Goal: Task Accomplishment & Management: Manage account settings

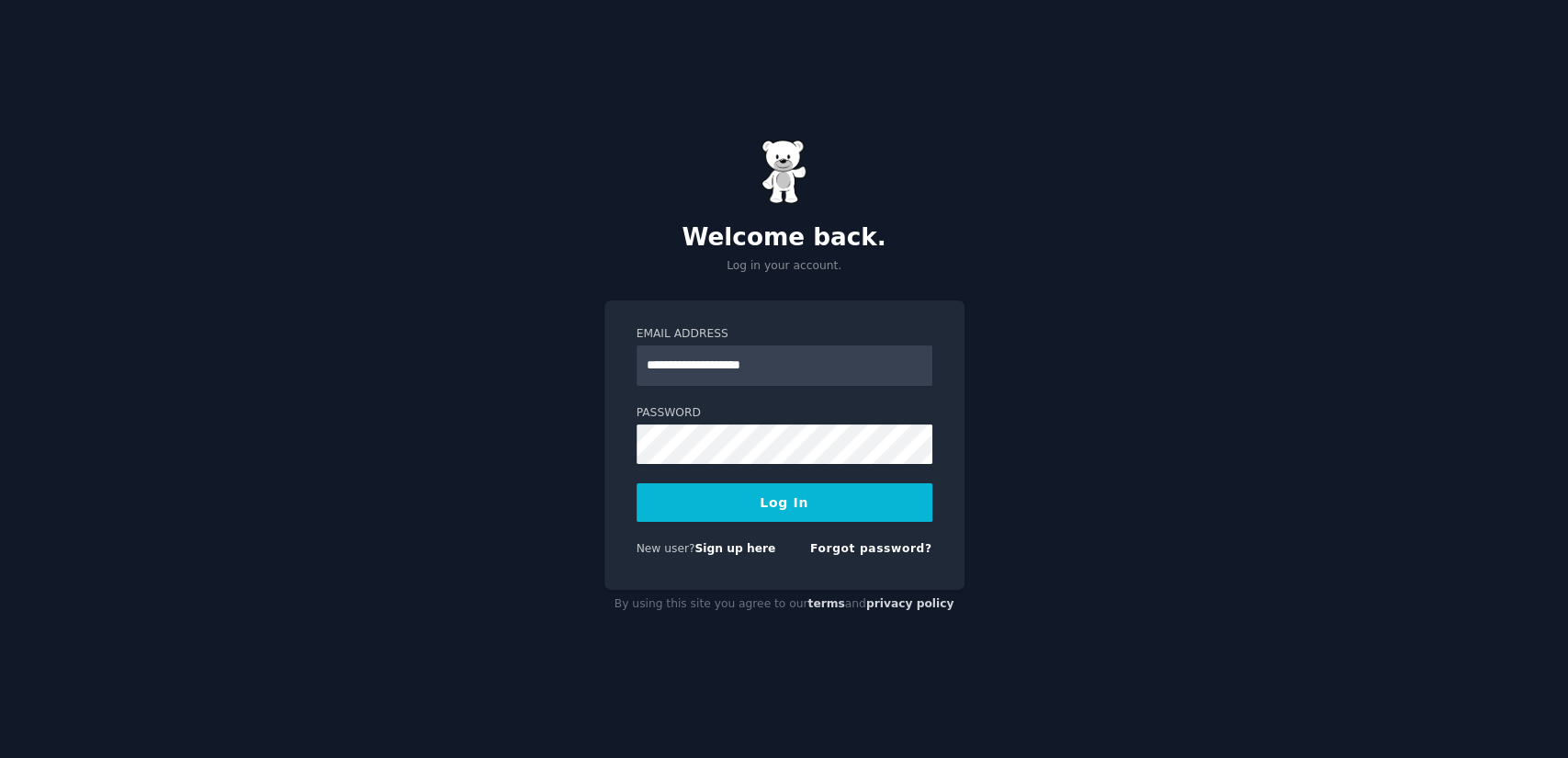
type input "**********"
click at [844, 507] on button "Log In" at bounding box center [784, 503] width 296 height 39
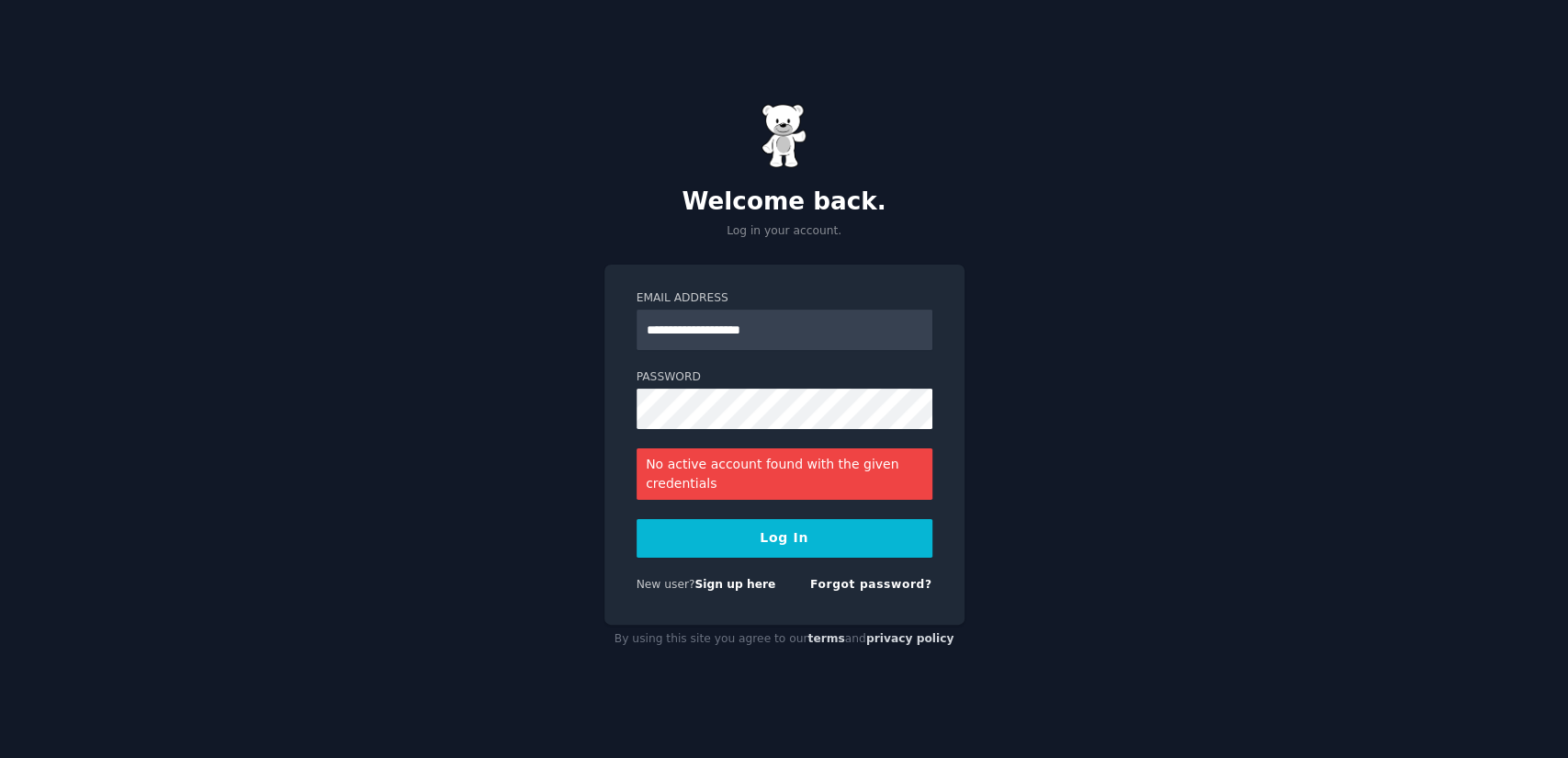
click at [772, 552] on button "Log In" at bounding box center [784, 539] width 296 height 39
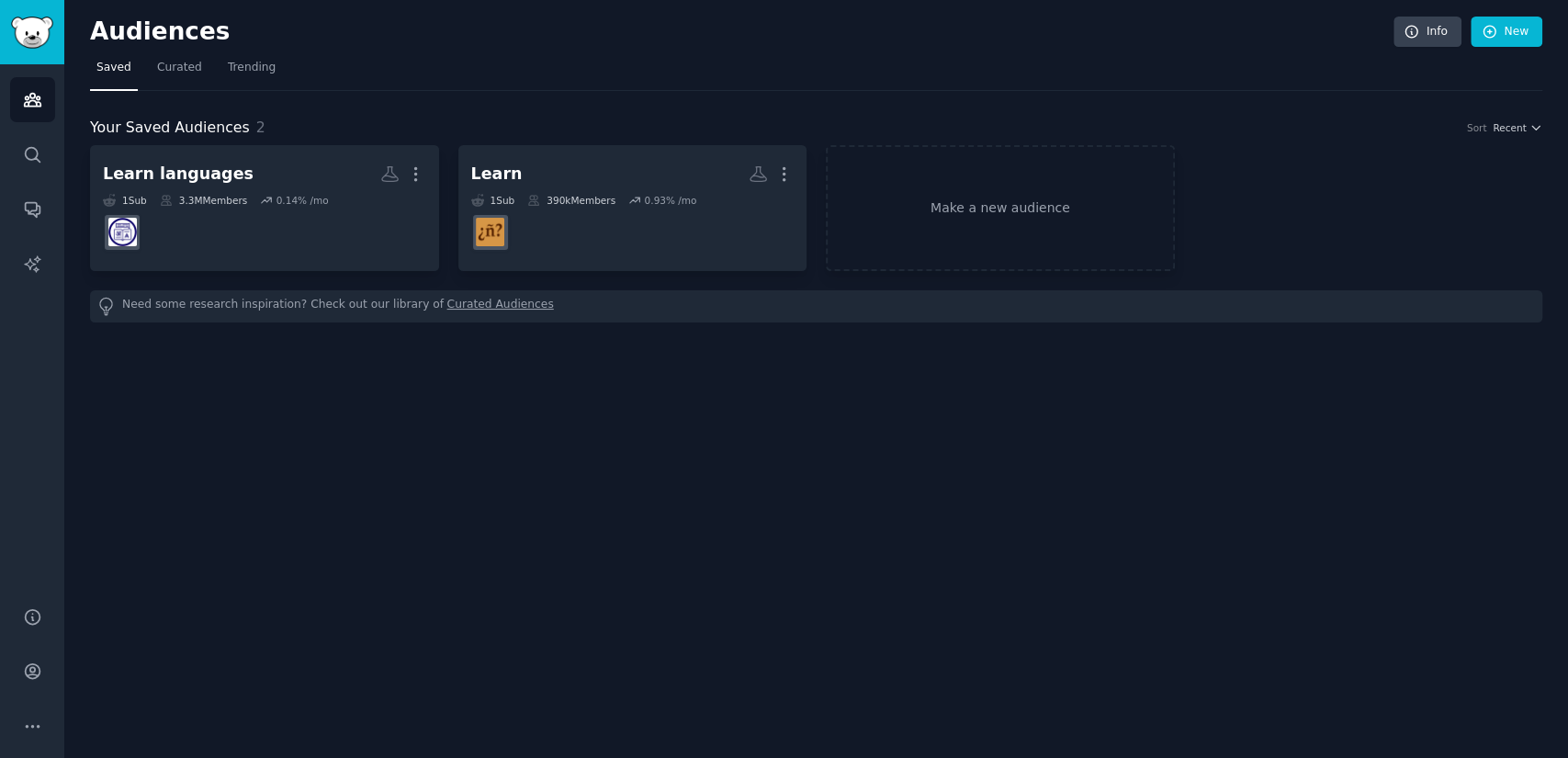
click at [1173, 103] on div "Your Saved Audiences 2 Sort Recent Learn languages More 1 Sub 3.3M Members 0.14…" at bounding box center [815, 206] width 1452 height 231
click at [961, 227] on link "Make a new audience" at bounding box center [1001, 208] width 349 height 126
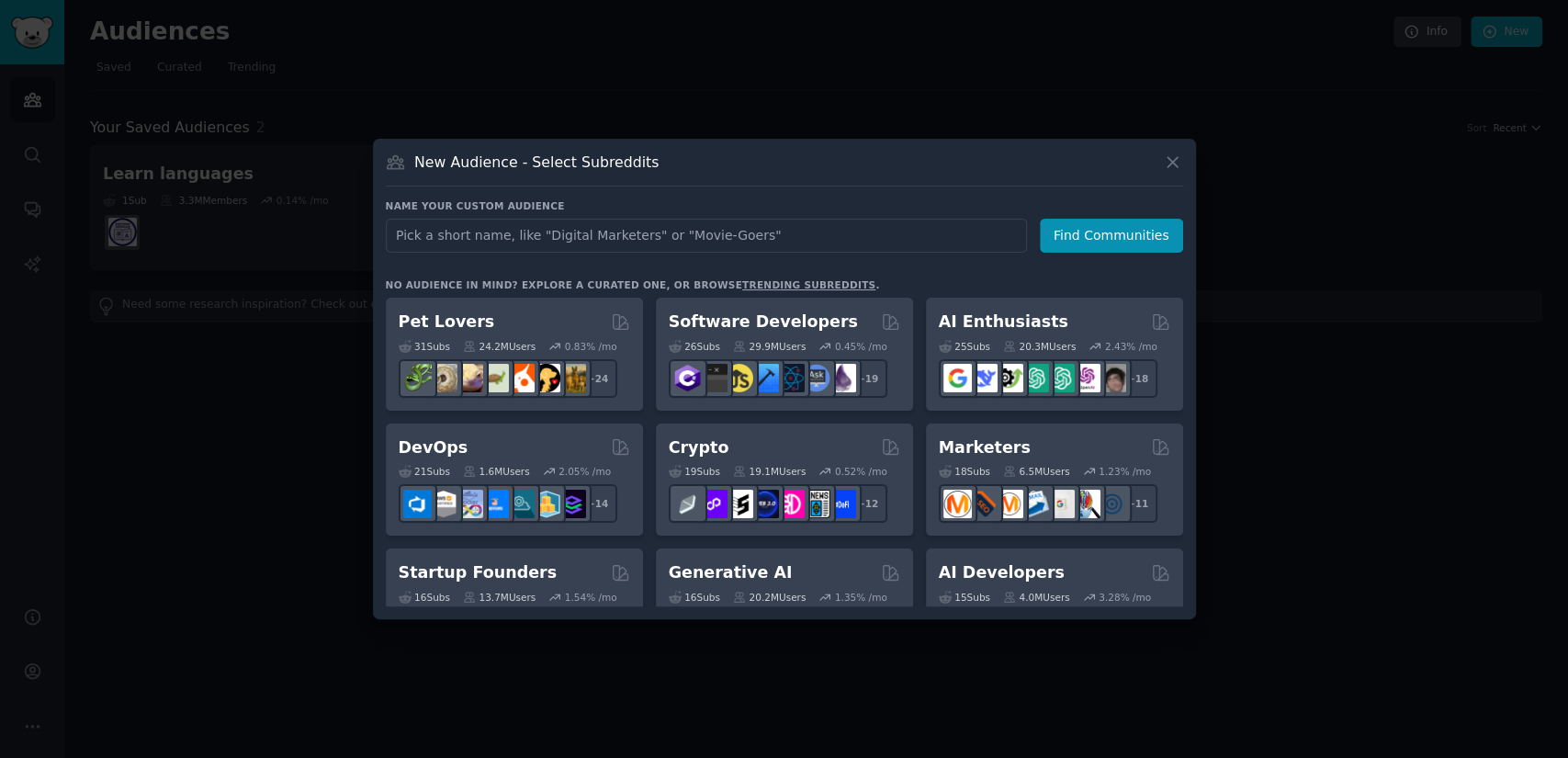
click at [628, 231] on input "text" at bounding box center [706, 236] width 641 height 34
click at [477, 234] on input "learn porteguse" at bounding box center [706, 236] width 641 height 34
type input "learn Portuguese"
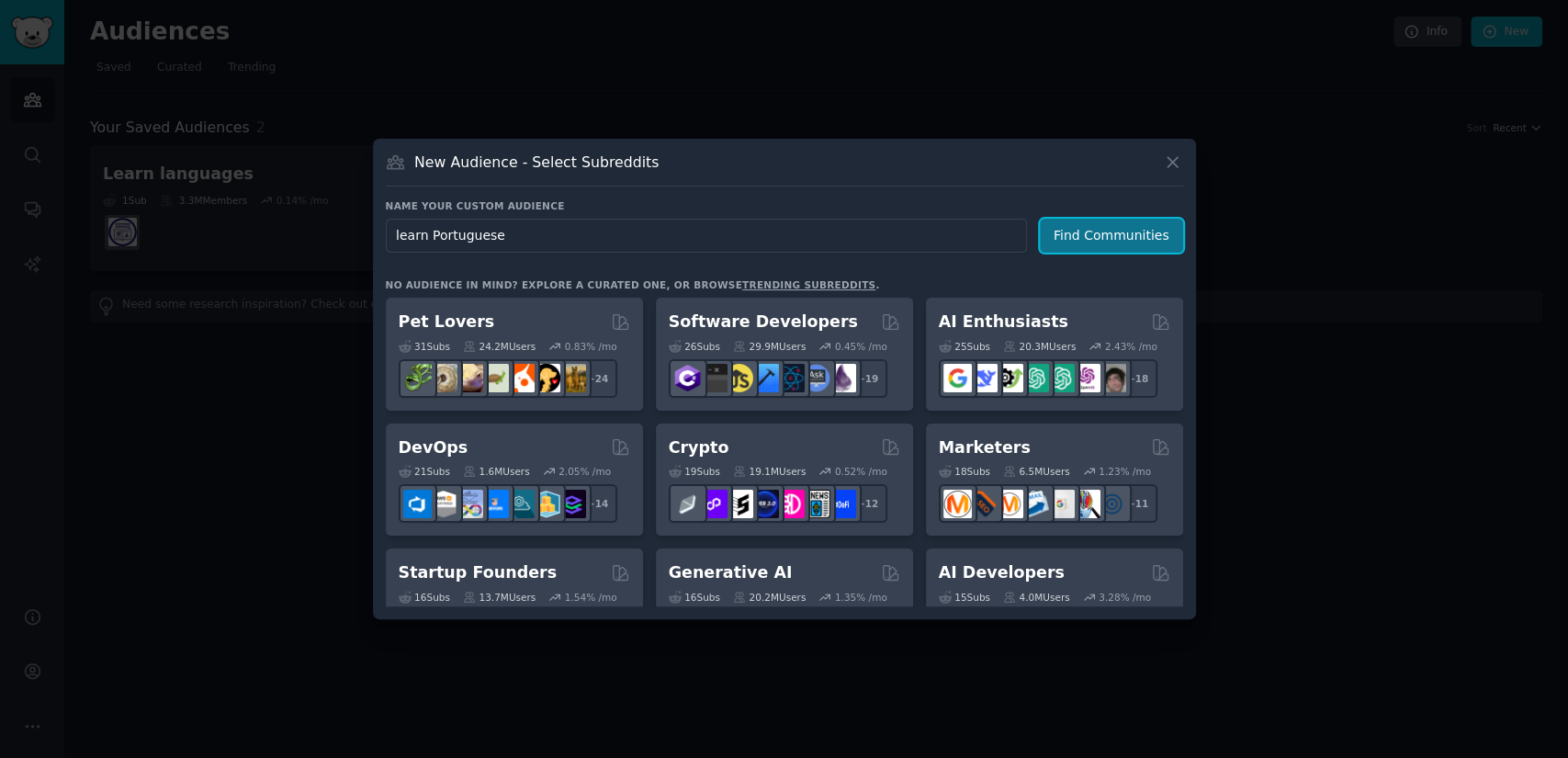
click at [1105, 232] on button "Find Communities" at bounding box center [1111, 236] width 143 height 34
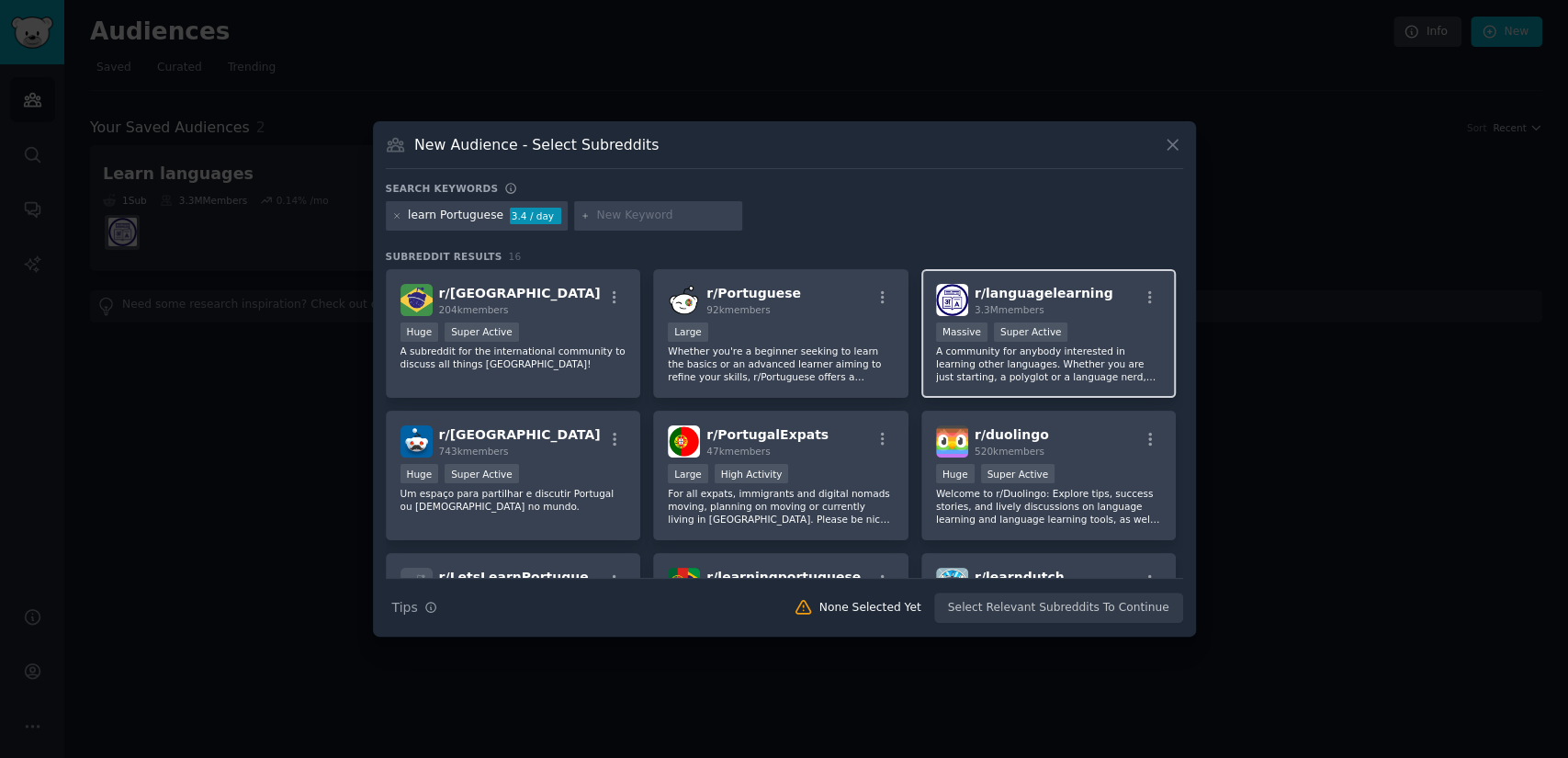
click at [1051, 366] on p "A community for anybody interested in learning other languages. Whether you are…" at bounding box center [1049, 364] width 226 height 39
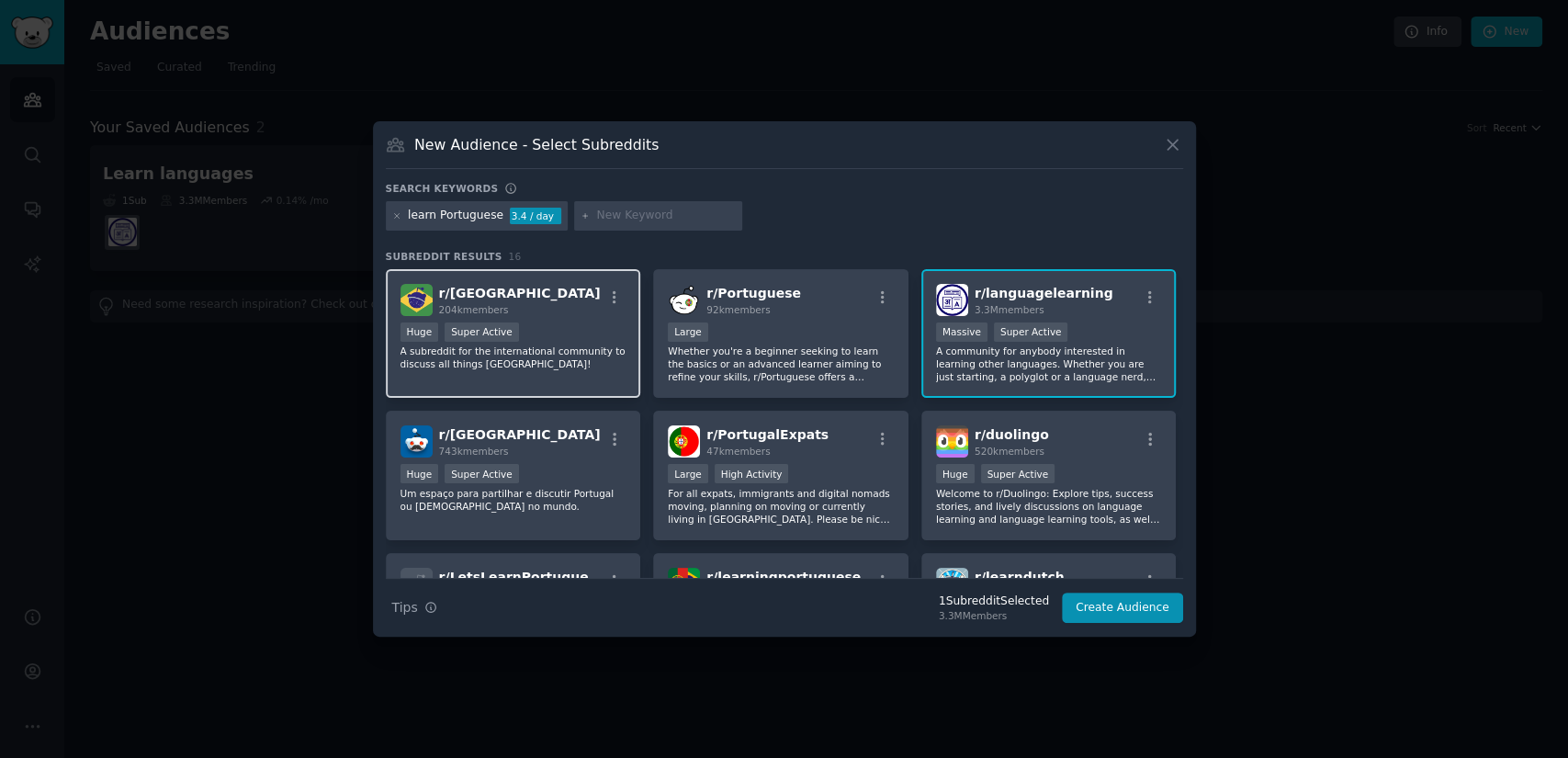
click at [507, 290] on div "r/ Brazil 204k members" at bounding box center [513, 300] width 226 height 32
click at [477, 304] on span "204k members" at bounding box center [474, 310] width 70 height 11
click at [478, 304] on span "204k members" at bounding box center [474, 310] width 70 height 11
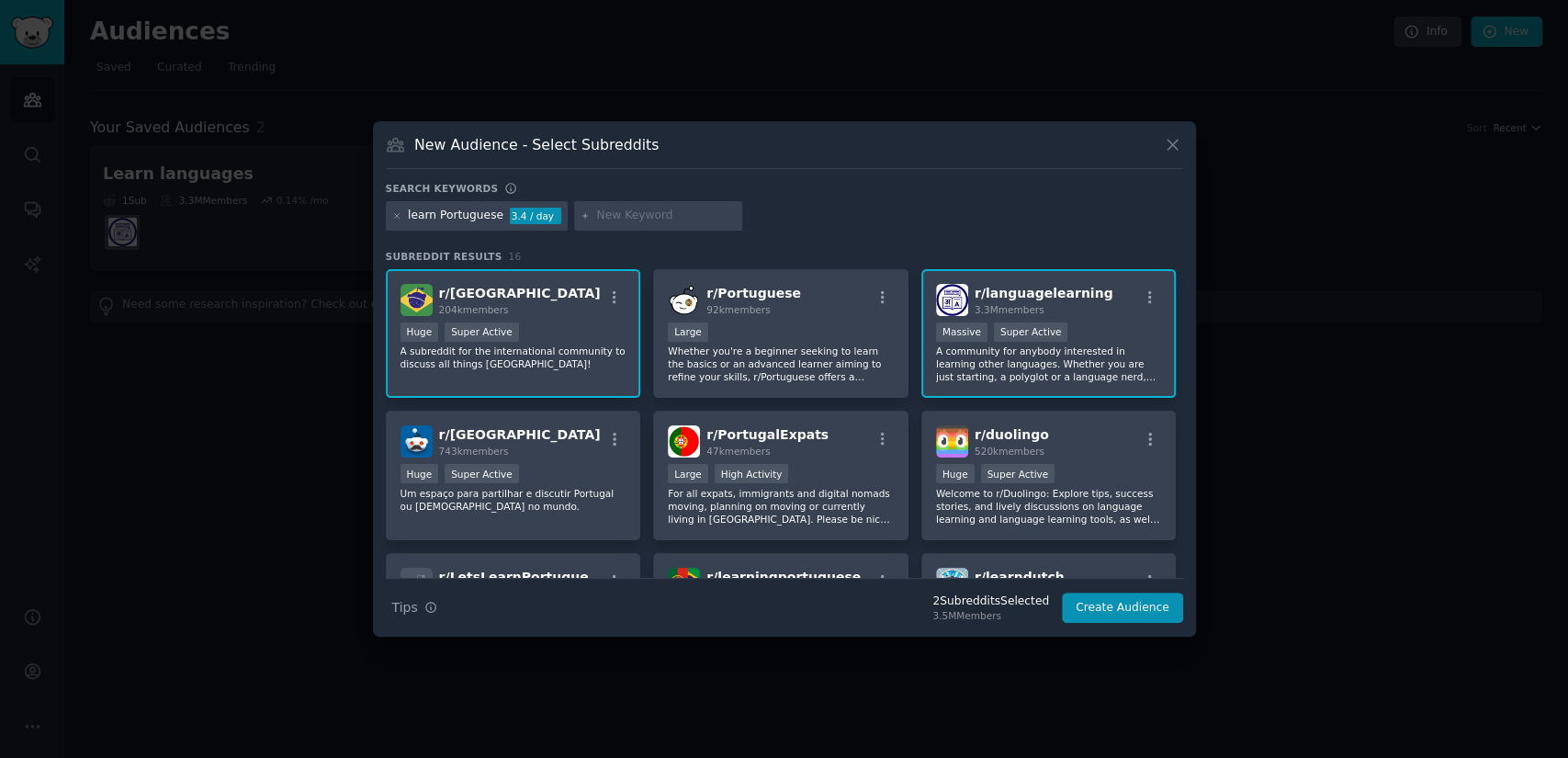
click at [478, 304] on span "204k members" at bounding box center [474, 310] width 70 height 11
click at [1102, 336] on div "Massive Super Active" at bounding box center [1049, 334] width 226 height 23
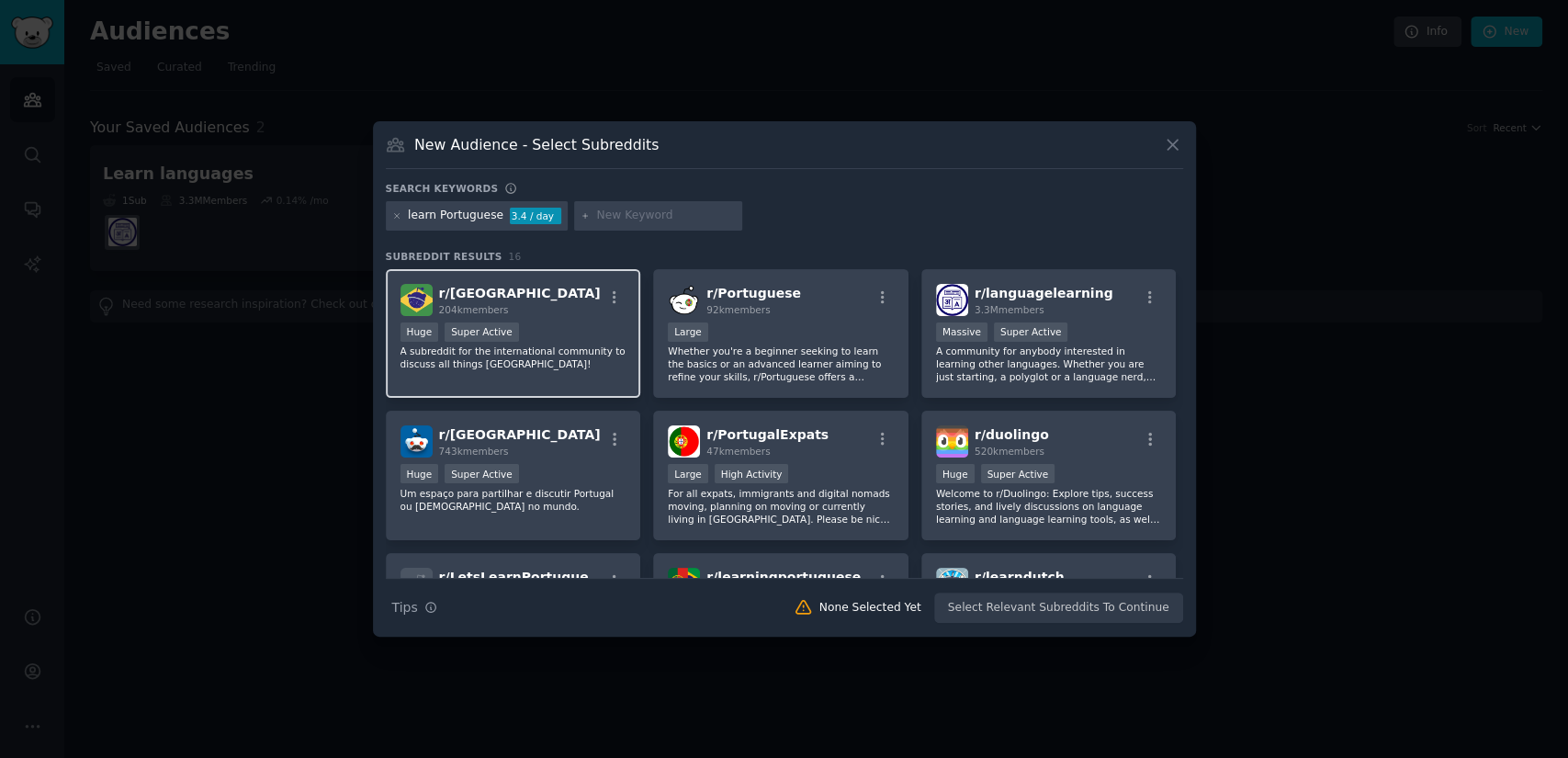
click at [564, 303] on div "r/ Brazil 204k members" at bounding box center [513, 300] width 226 height 32
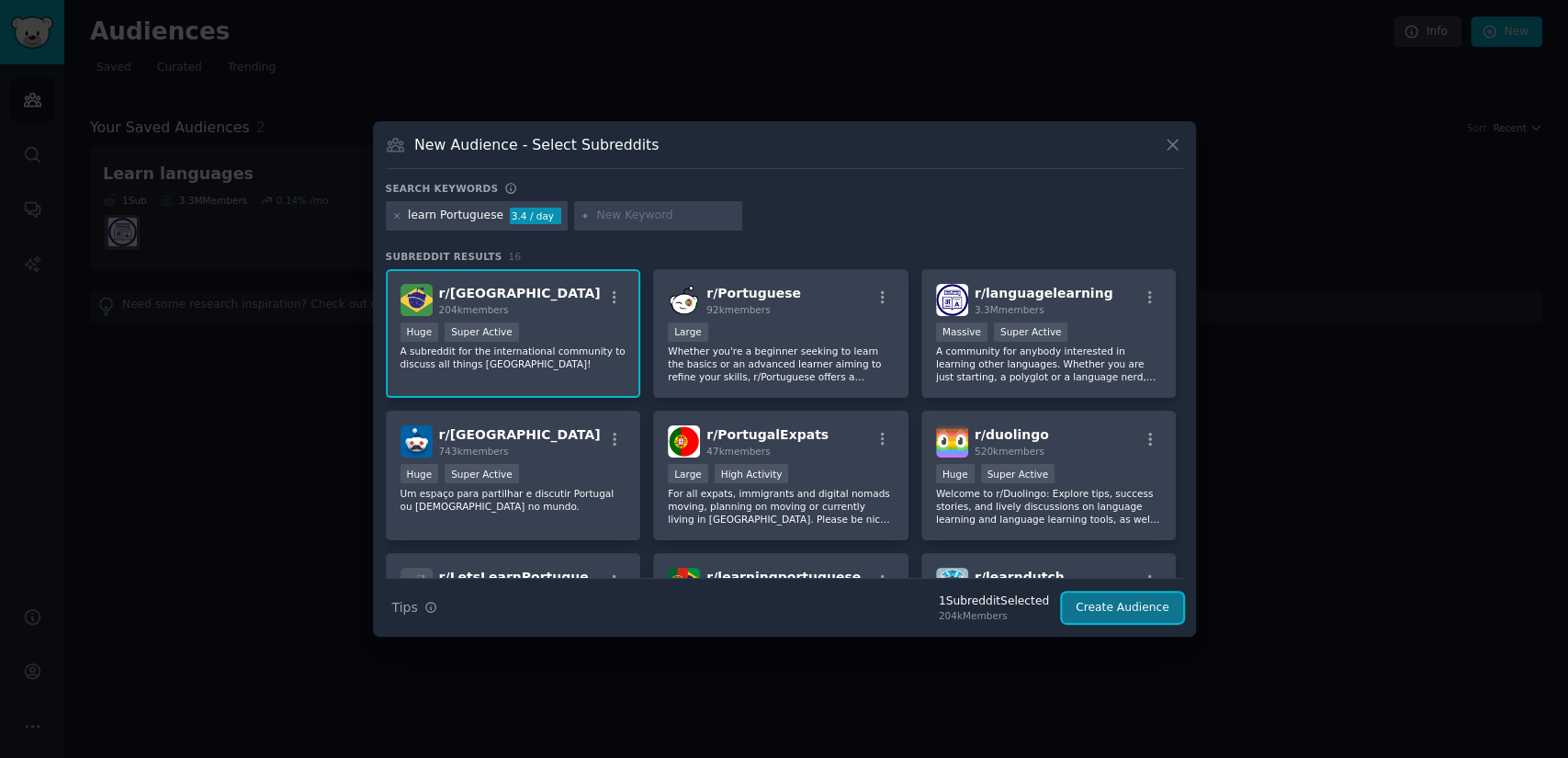
click at [1138, 601] on button "Create Audience" at bounding box center [1122, 608] width 121 height 31
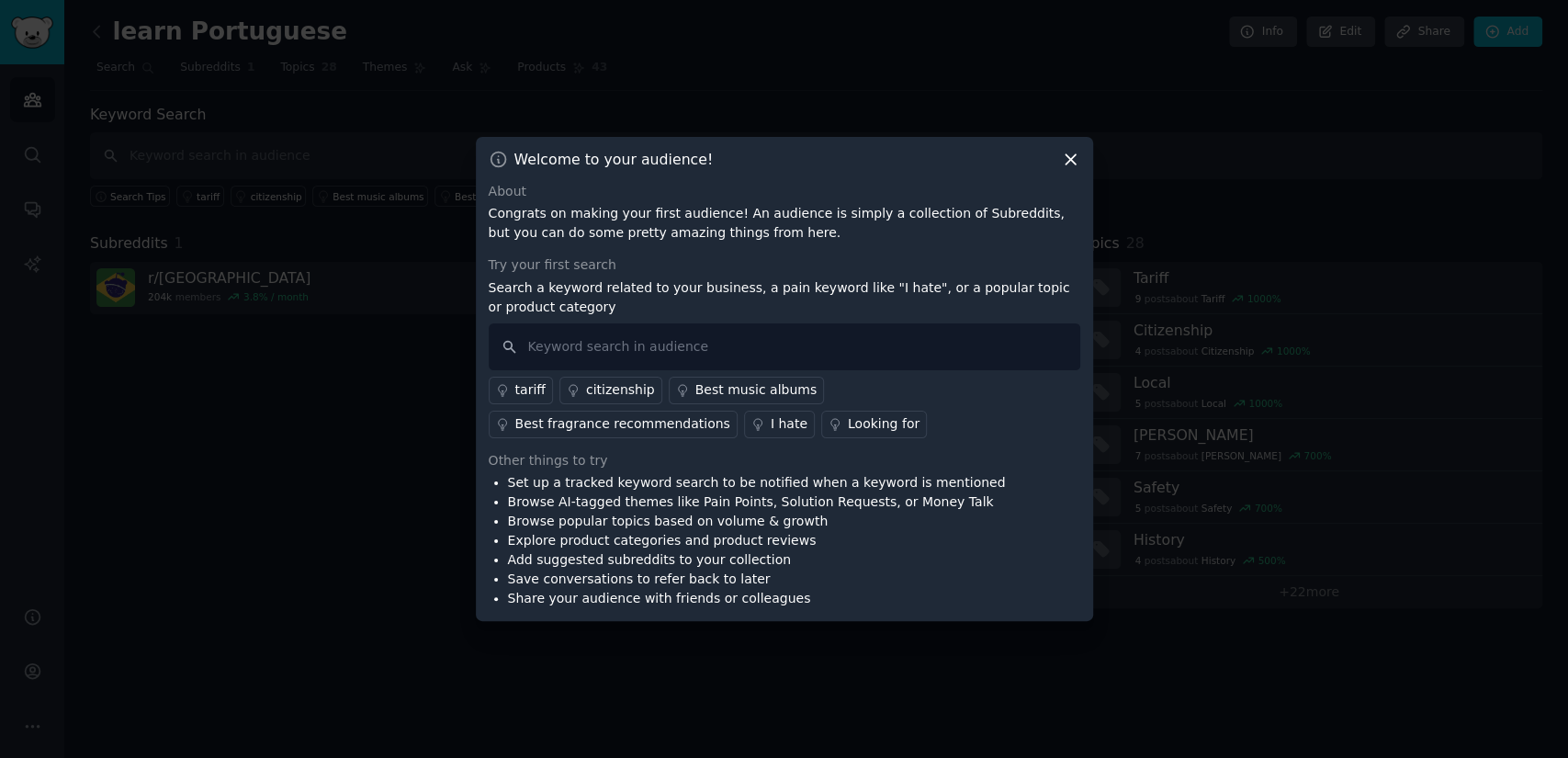
click at [1074, 152] on icon at bounding box center [1070, 159] width 19 height 19
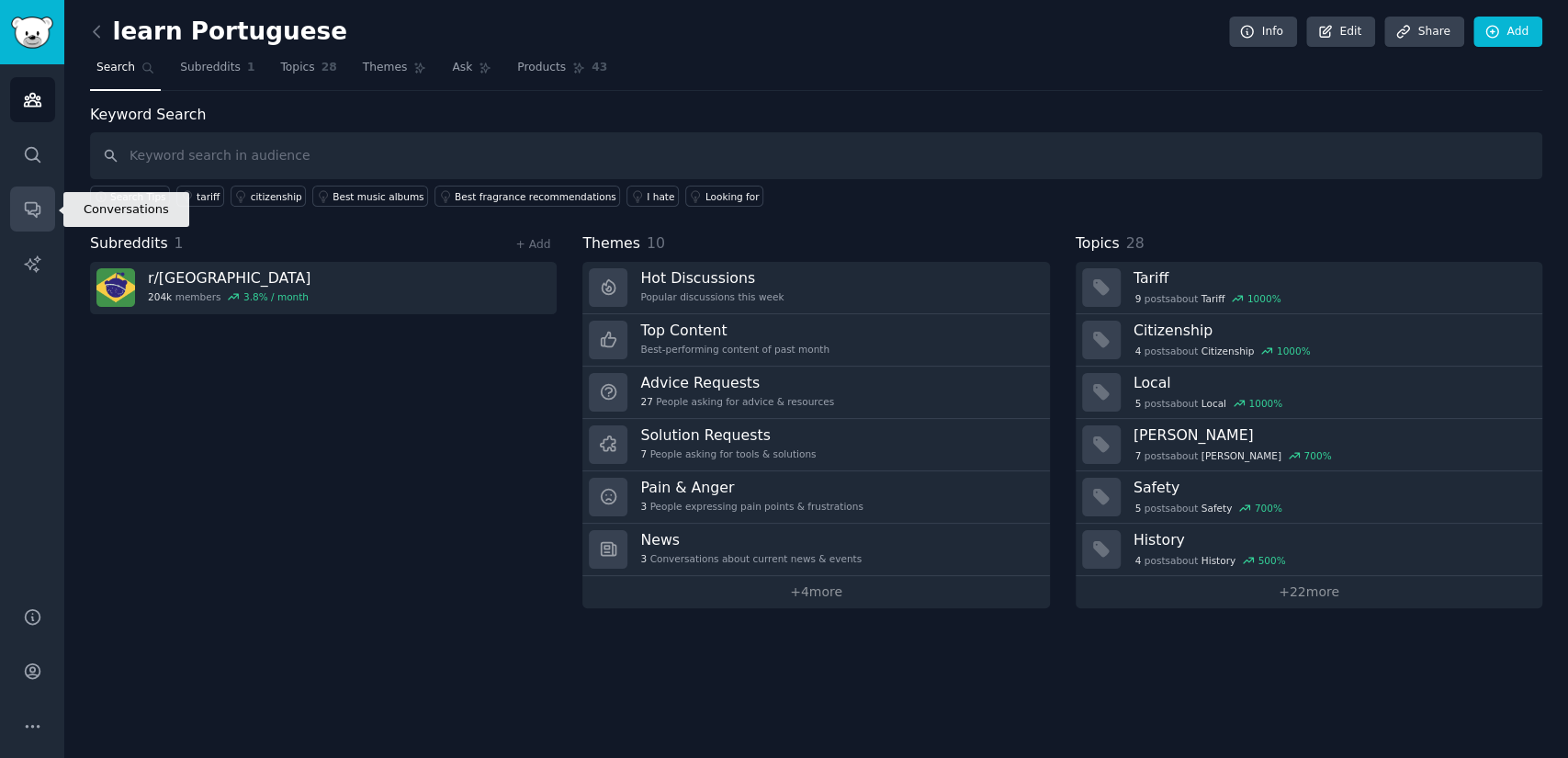
click at [36, 190] on link "Conversations" at bounding box center [32, 209] width 45 height 45
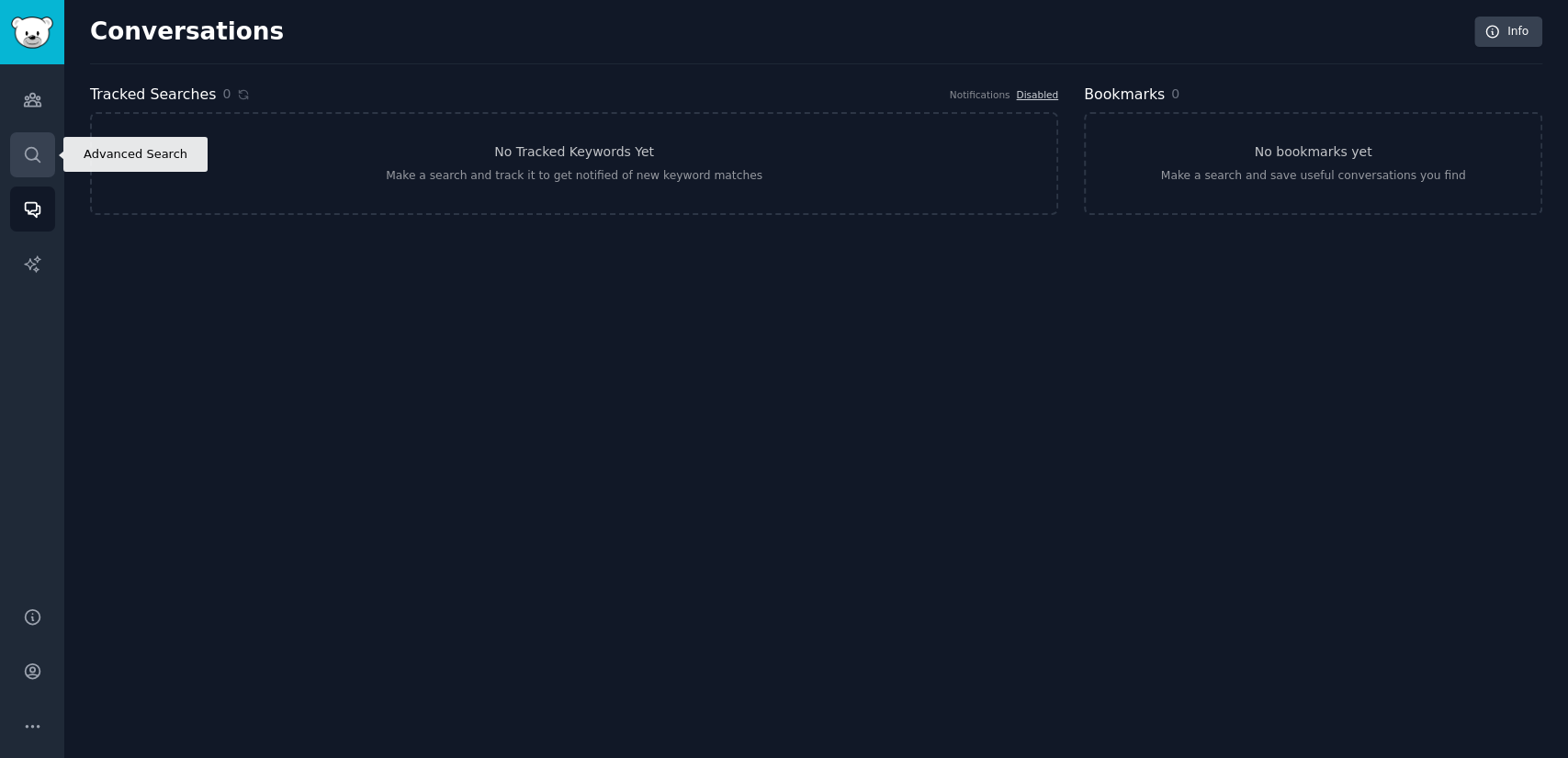
click at [36, 140] on link "Search" at bounding box center [32, 154] width 45 height 45
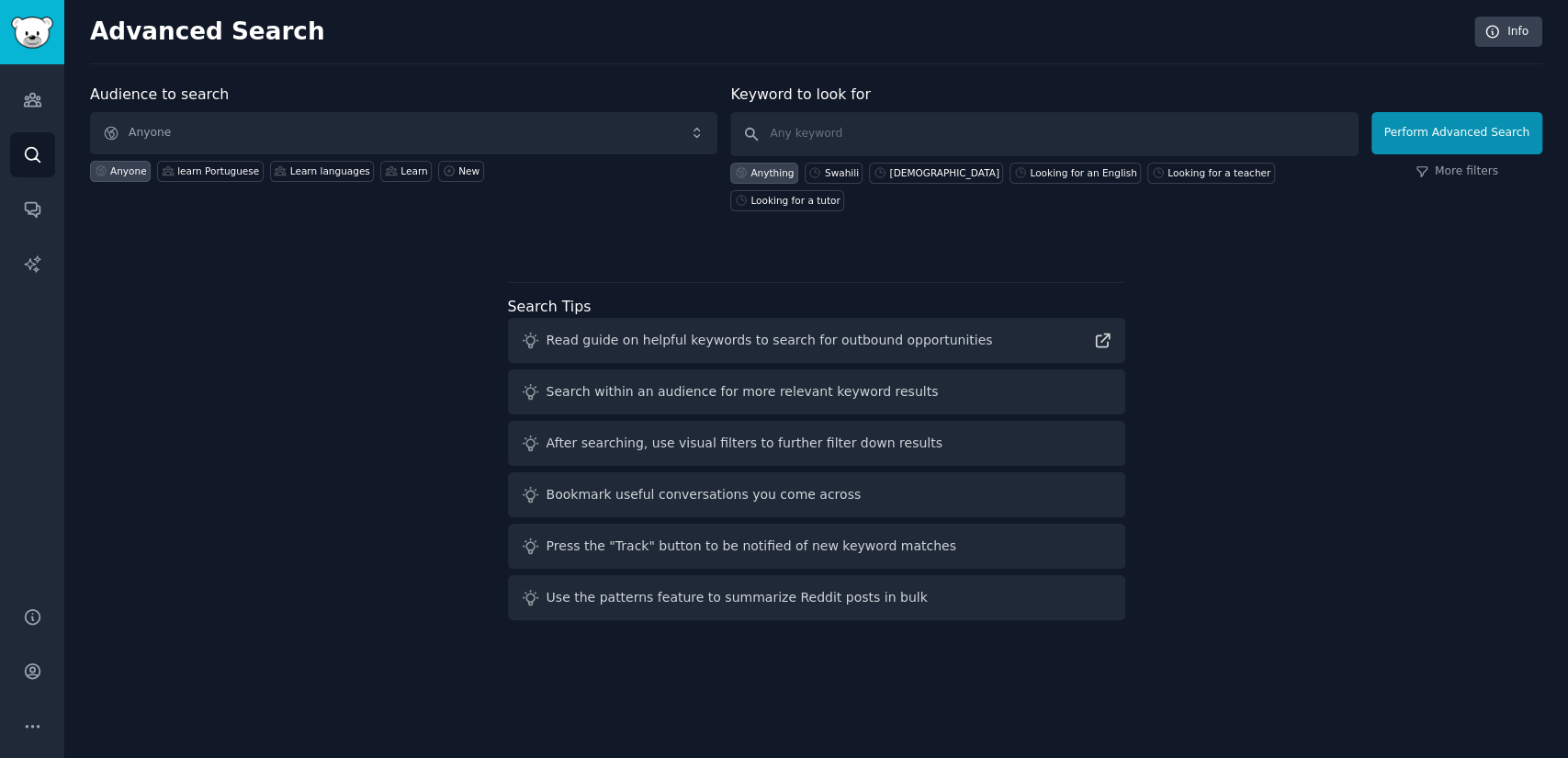
click at [193, 275] on div "Audience to search Anyone Anyone learn Portuguese Learn languages Learn New Key…" at bounding box center [815, 355] width 1452 height 544
click at [565, 113] on span "Anyone" at bounding box center [403, 133] width 627 height 43
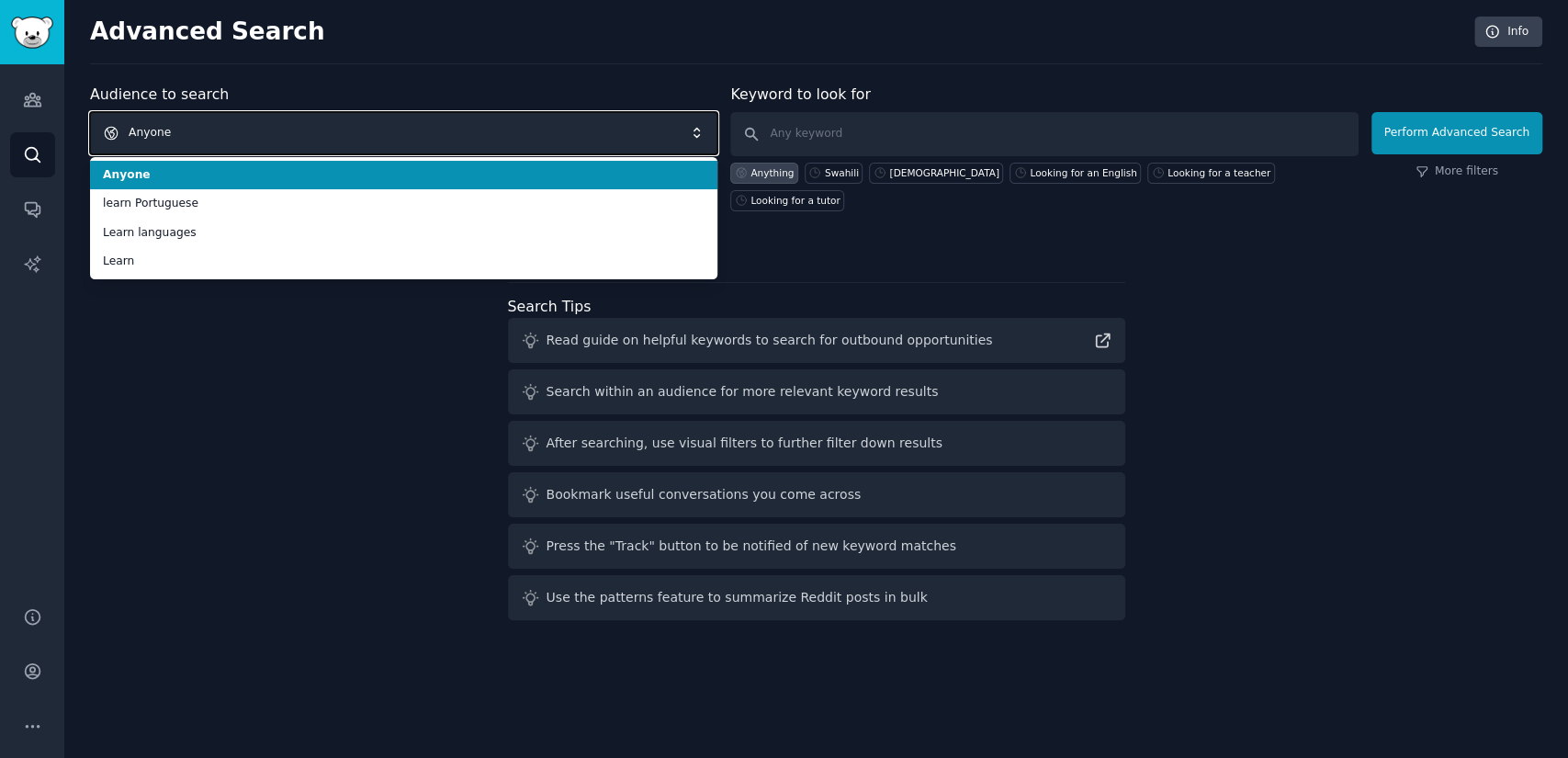
click at [566, 125] on span "Anyone" at bounding box center [403, 133] width 627 height 43
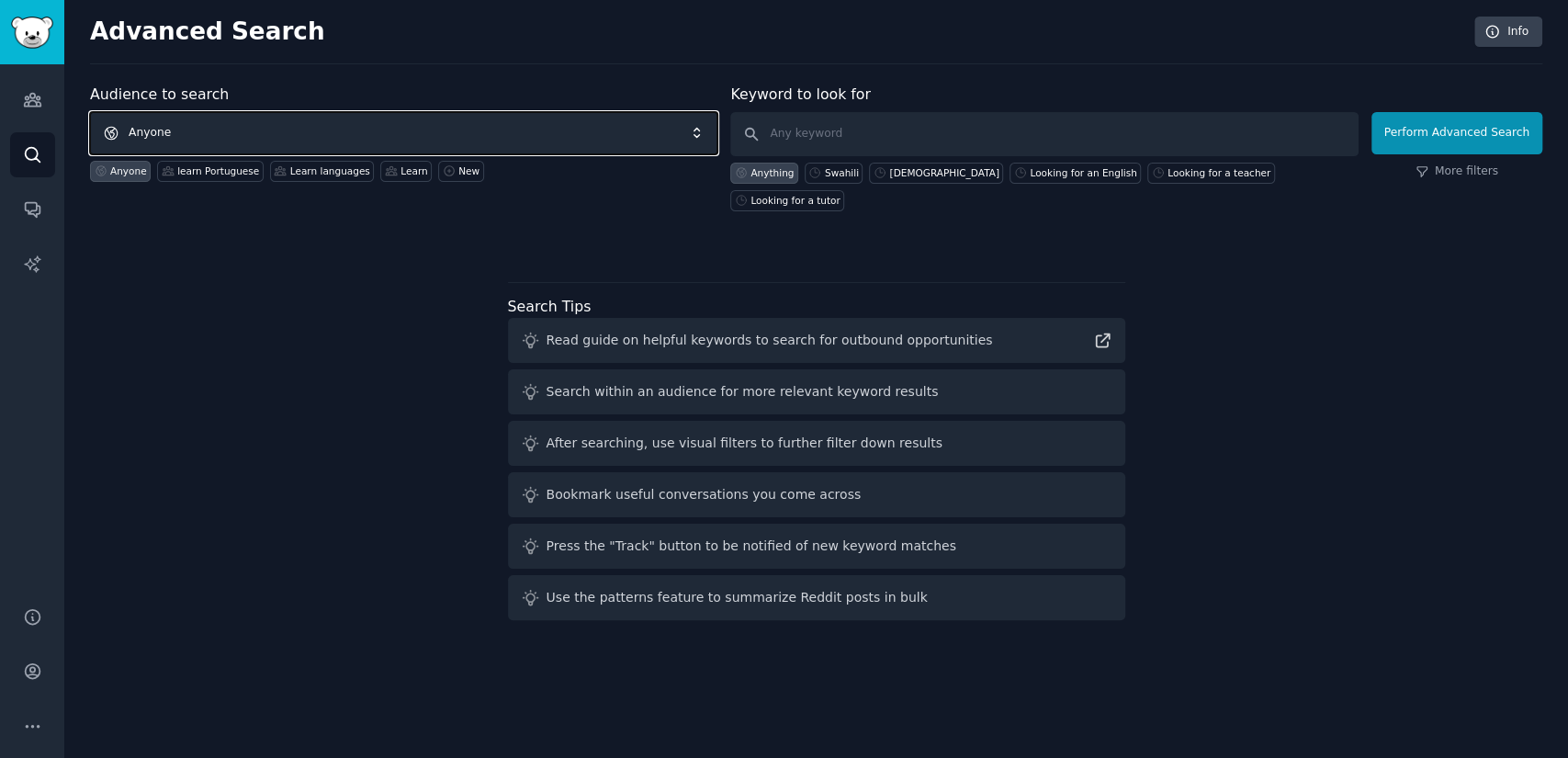
click at [566, 125] on span "Anyone" at bounding box center [403, 133] width 627 height 43
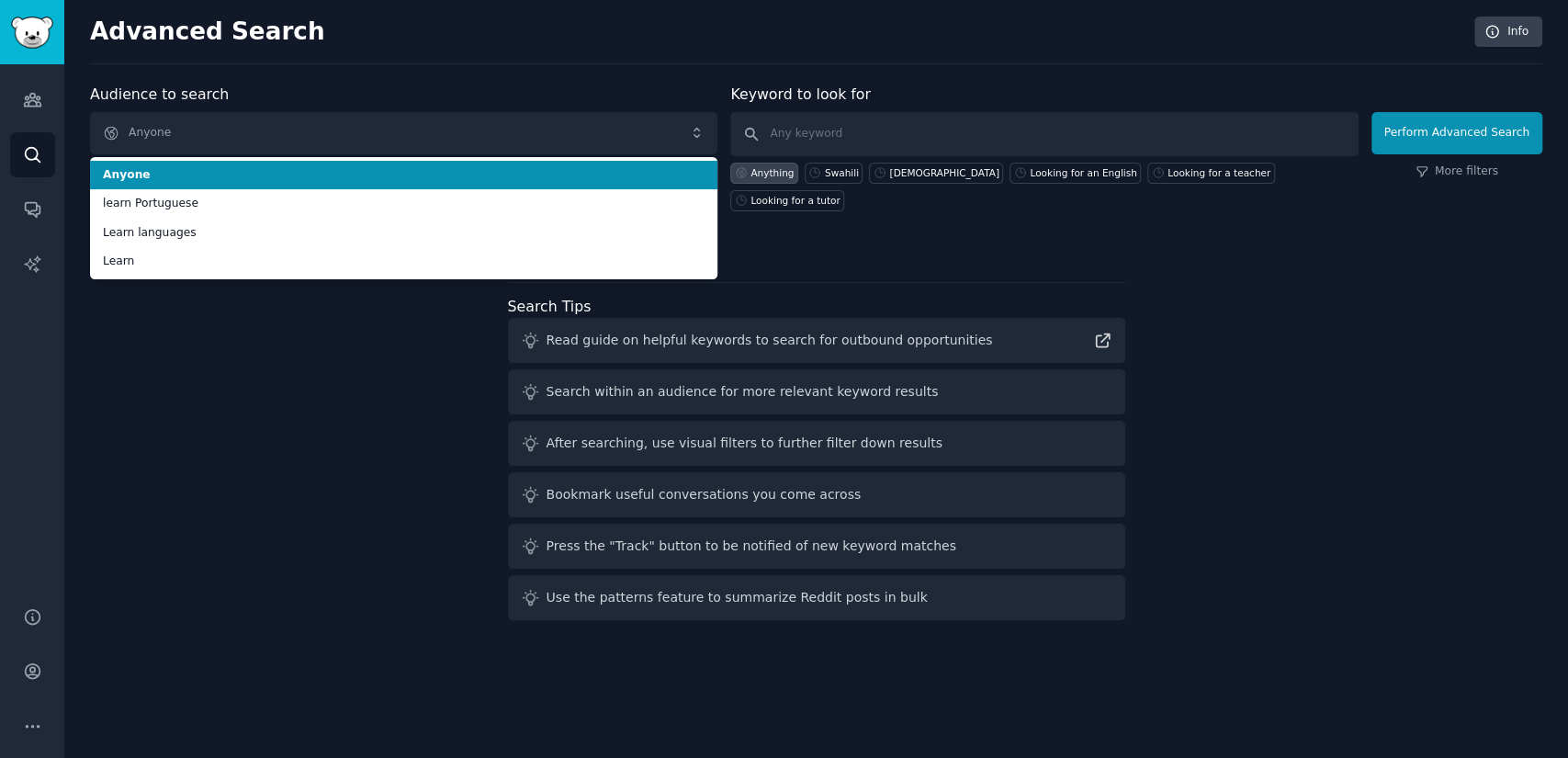
click at [280, 181] on span "Anyone" at bounding box center [403, 176] width 602 height 17
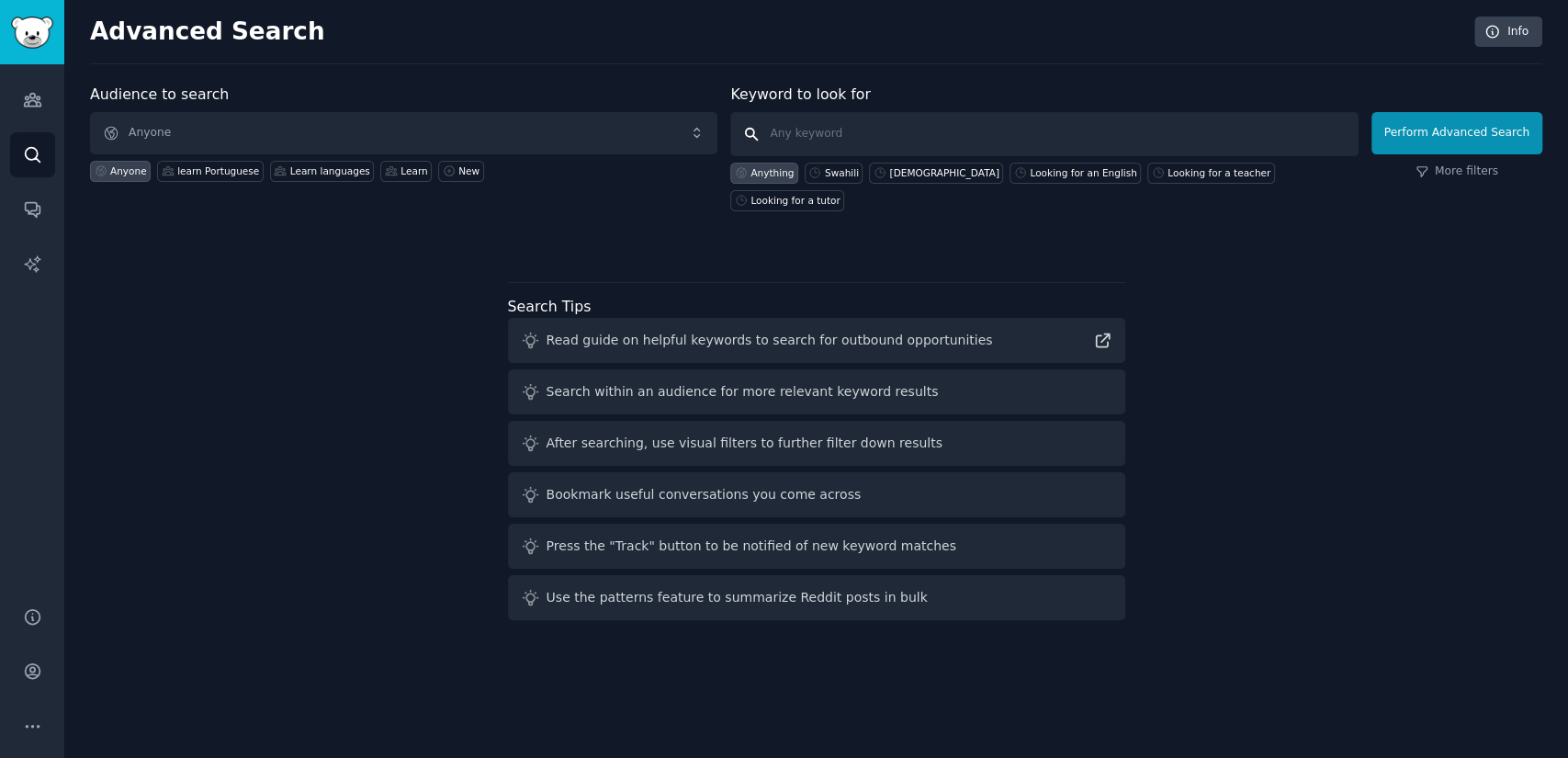
click at [890, 121] on input "text" at bounding box center [1043, 134] width 627 height 44
click at [839, 194] on div "Looking for a tutor" at bounding box center [795, 201] width 89 height 13
type input "Looking for a tutor"
click at [1505, 124] on button "Perform Advanced Search" at bounding box center [1456, 133] width 171 height 43
click at [199, 131] on span "Anyone" at bounding box center [403, 133] width 627 height 43
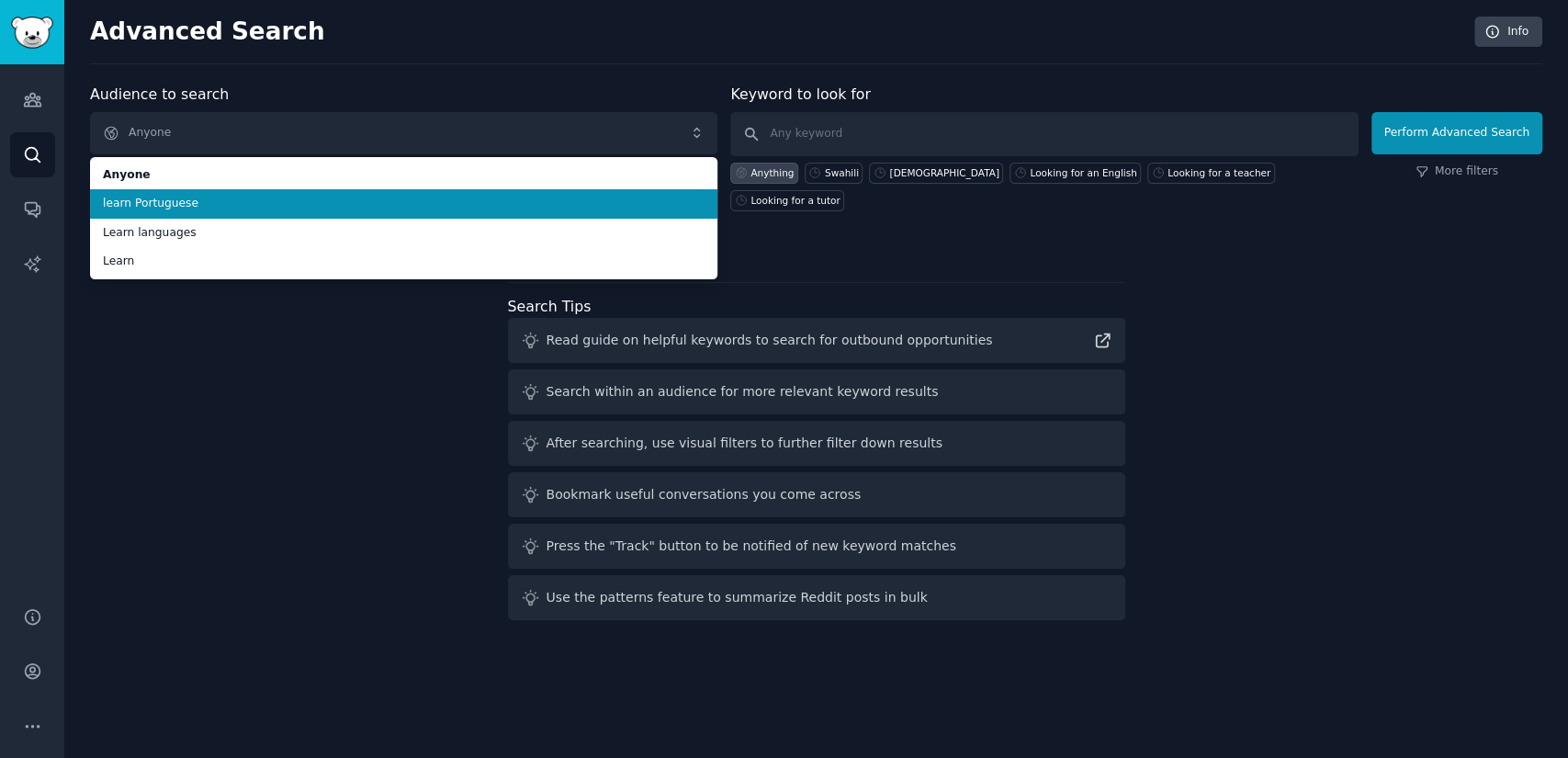
click at [224, 217] on li "learn Portuguese" at bounding box center [403, 204] width 627 height 30
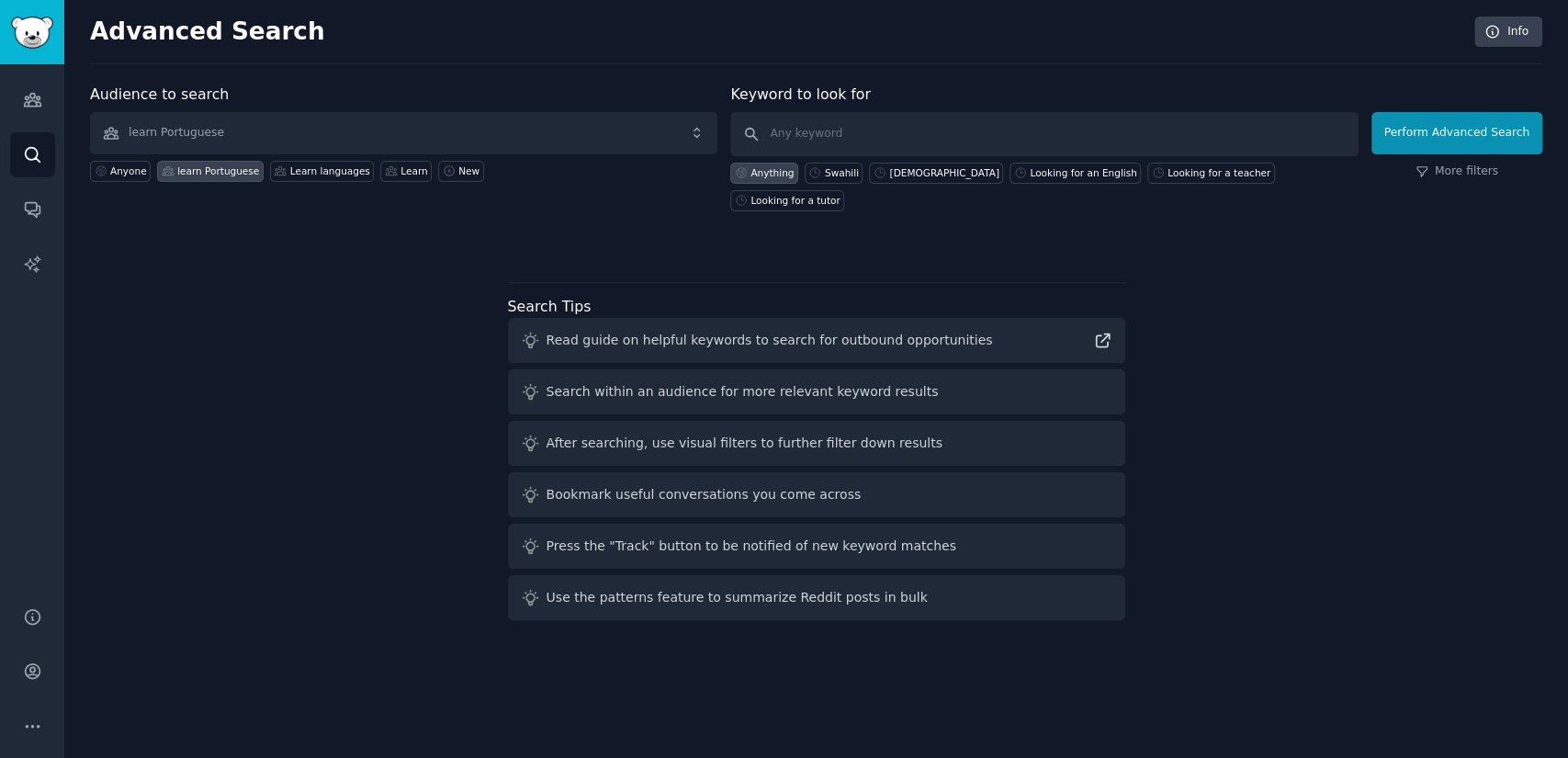
click at [316, 103] on div "Audience to search learn Portuguese Anyone learn Portuguese Learn languages Lea…" at bounding box center [403, 147] width 627 height 128
click at [319, 123] on span "learn Portuguese" at bounding box center [403, 133] width 627 height 43
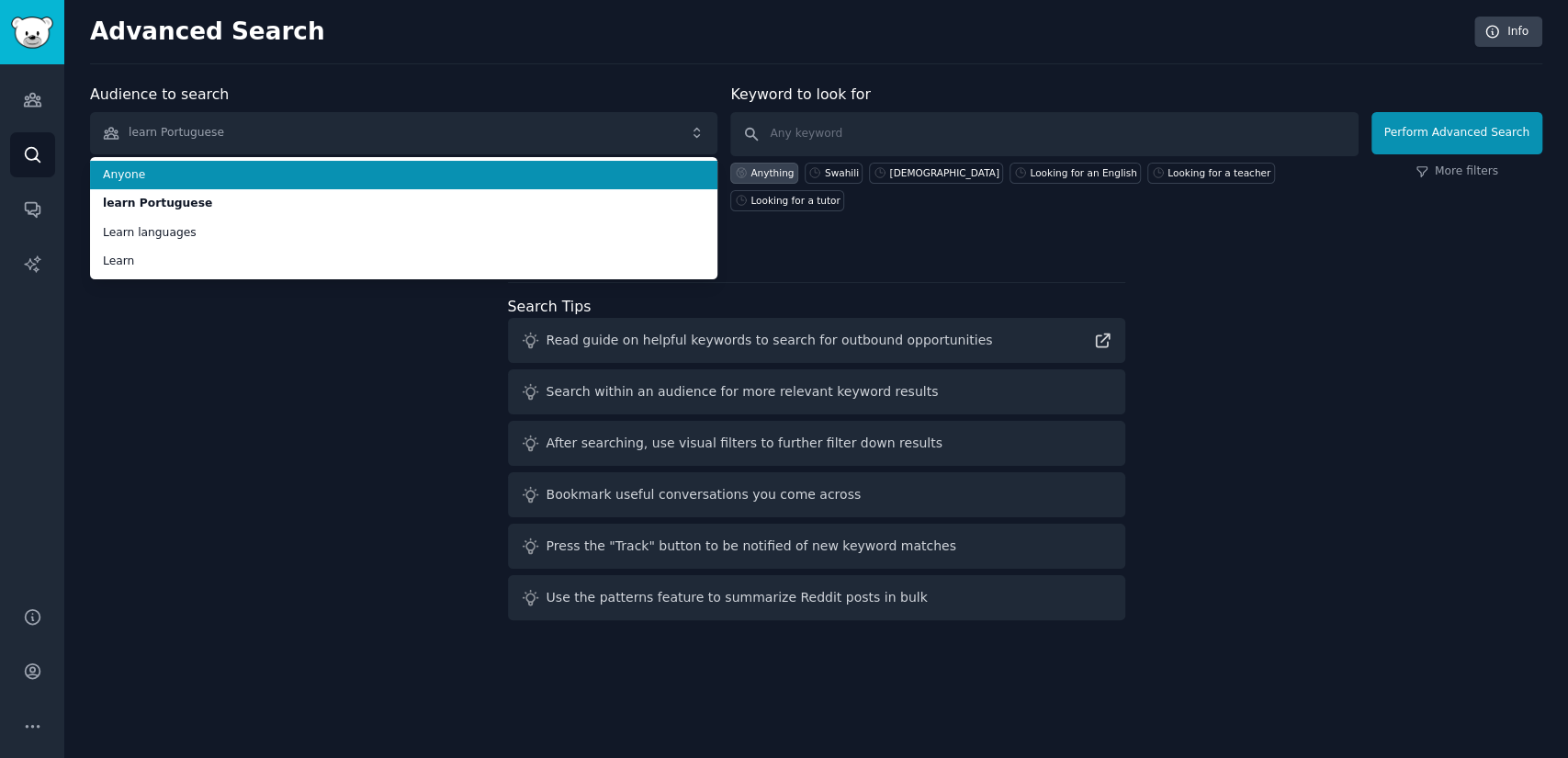
click at [322, 176] on span "Anyone" at bounding box center [403, 176] width 602 height 17
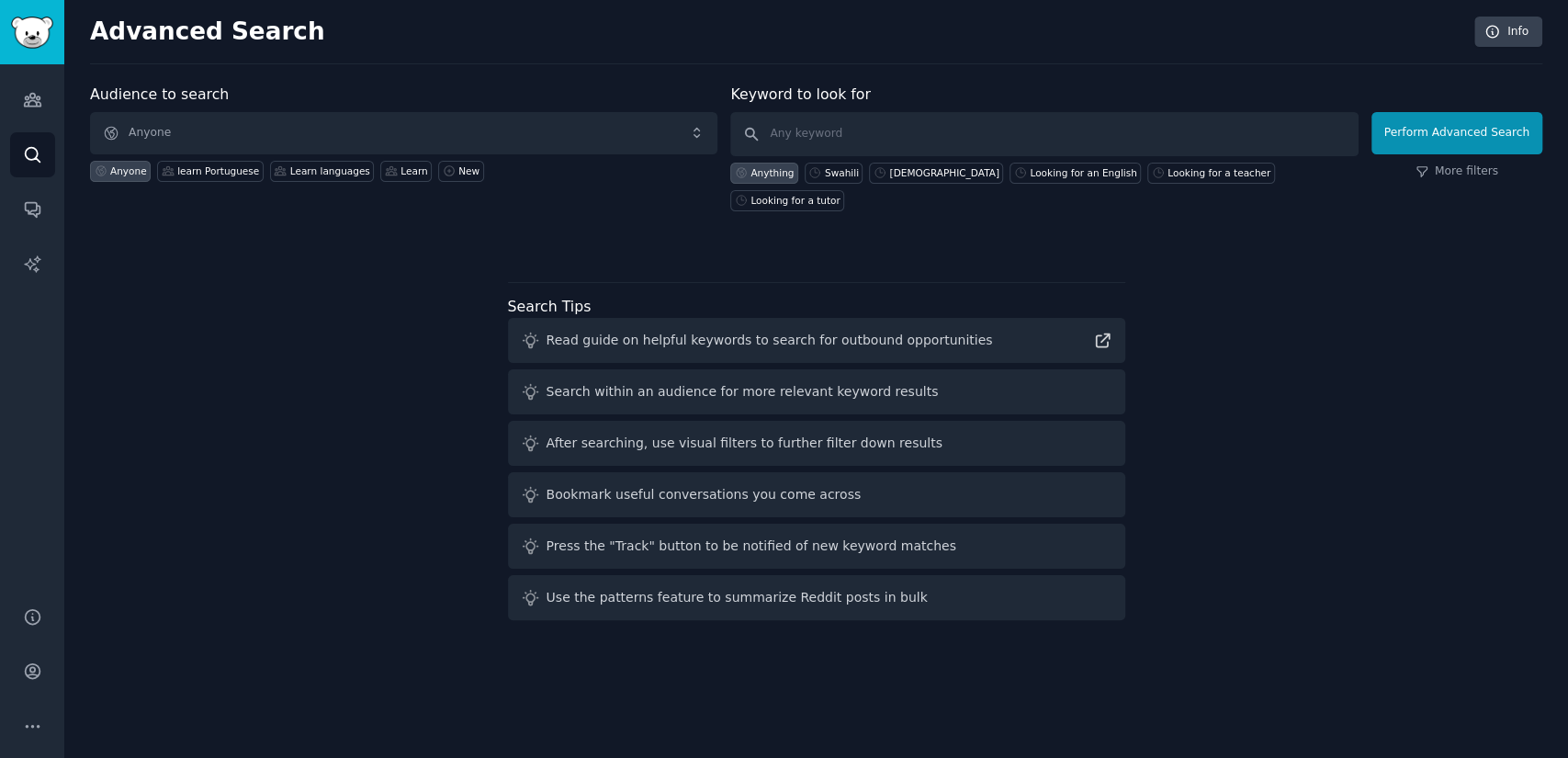
click at [313, 309] on div "Audience to search Anyone Anyone learn Portuguese Learn languages Learn New Key…" at bounding box center [815, 355] width 1452 height 544
click at [23, 105] on icon "Sidebar" at bounding box center [32, 99] width 19 height 19
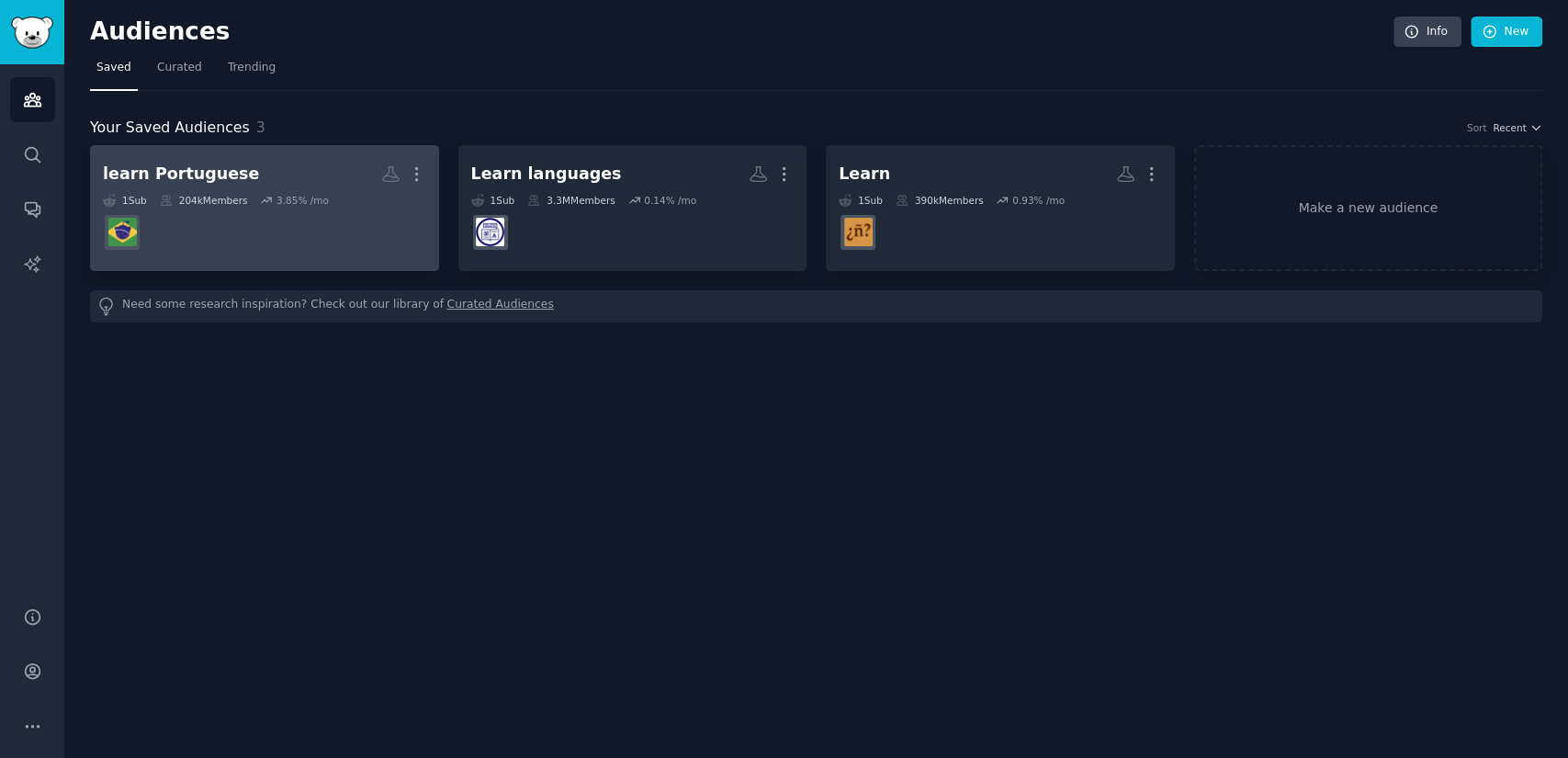
click at [266, 208] on dd "r/Brazil" at bounding box center [264, 233] width 323 height 52
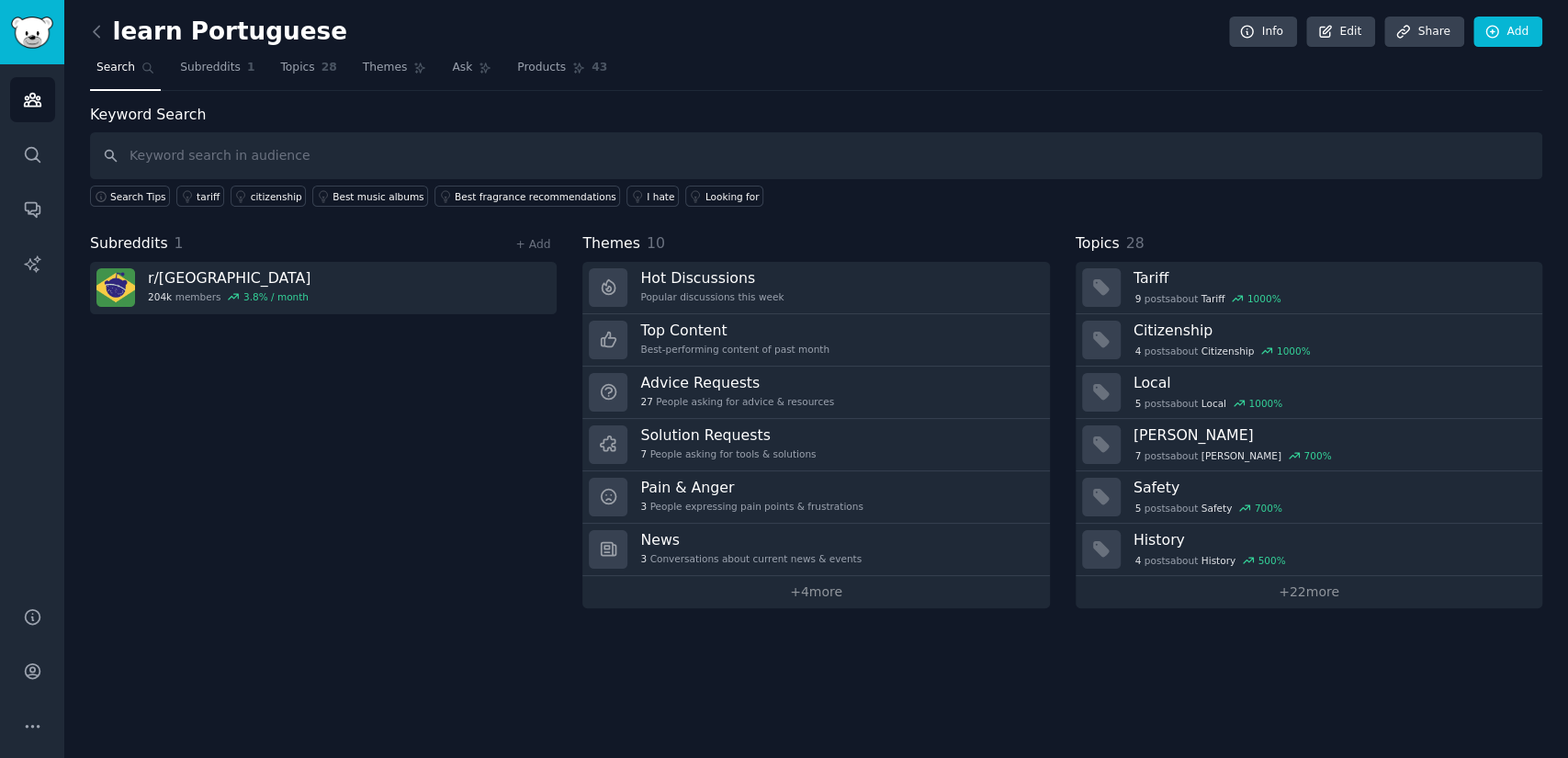
click at [281, 148] on input "text" at bounding box center [815, 155] width 1452 height 47
click at [705, 196] on div "Looking for" at bounding box center [732, 197] width 55 height 13
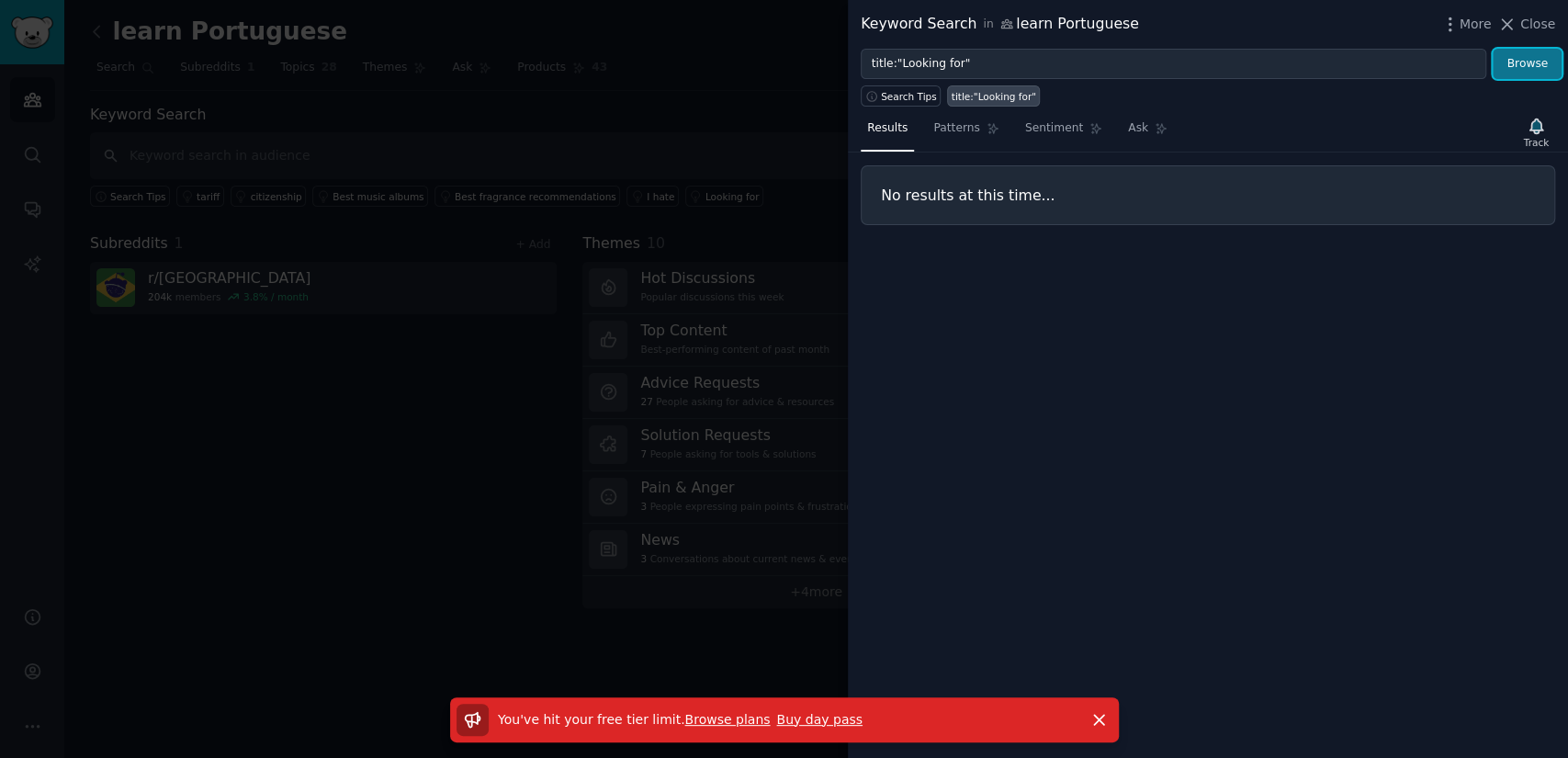
click at [1533, 61] on button "Browse" at bounding box center [1526, 65] width 69 height 31
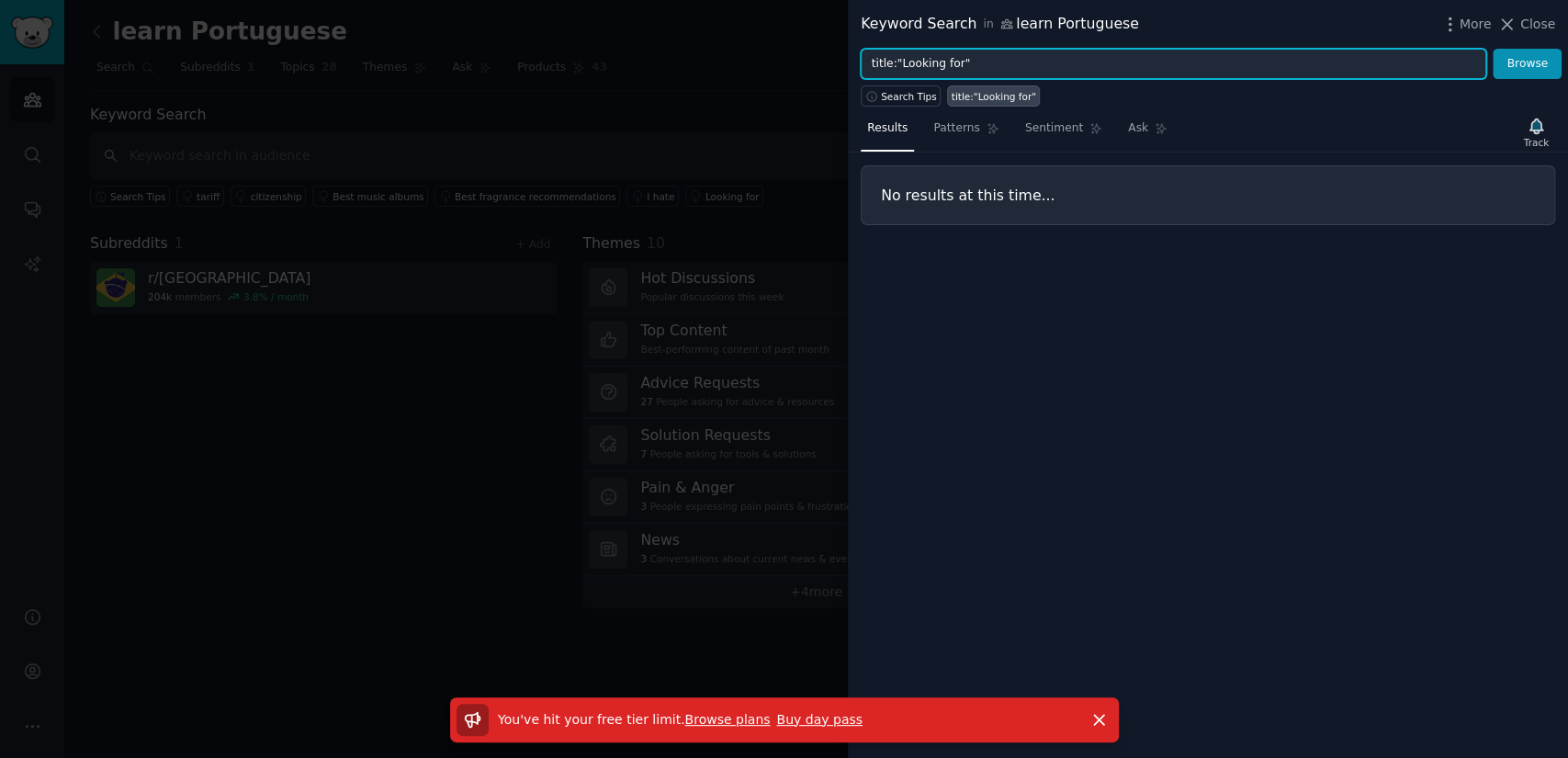
drag, startPoint x: 953, startPoint y: 64, endPoint x: 982, endPoint y: 64, distance: 29.0
click at [982, 64] on input "title:"Looking for"" at bounding box center [1173, 65] width 626 height 31
click at [896, 62] on input "title:"Looking for" at bounding box center [1173, 65] width 626 height 31
drag, startPoint x: 896, startPoint y: 62, endPoint x: 867, endPoint y: 60, distance: 29.1
click at [867, 60] on input "title:"Looking for" at bounding box center [1173, 65] width 626 height 31
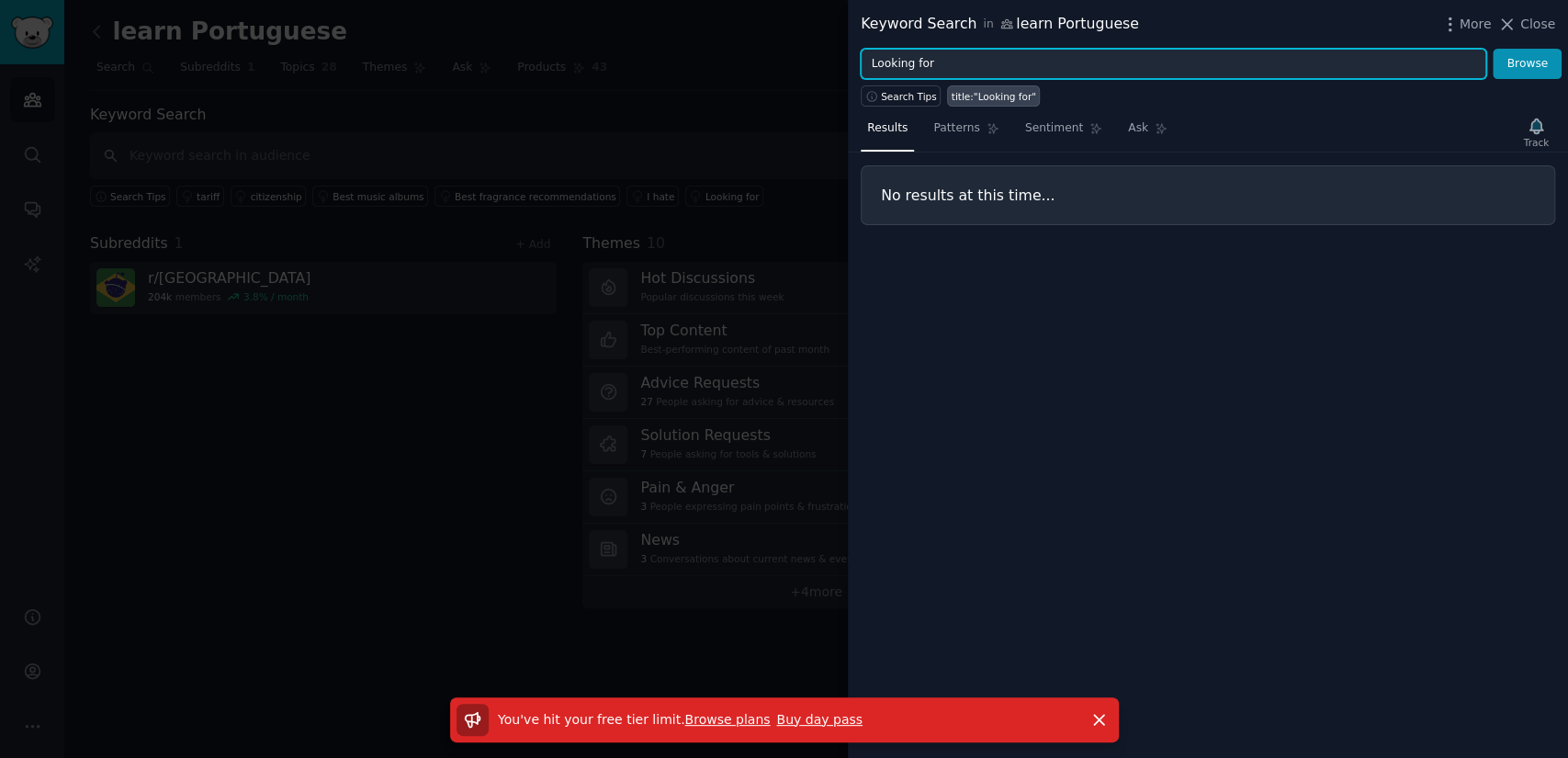
click at [1492, 49] on button "Browse" at bounding box center [1526, 65] width 69 height 31
click at [1257, 55] on input "Looking for" at bounding box center [1173, 65] width 626 height 31
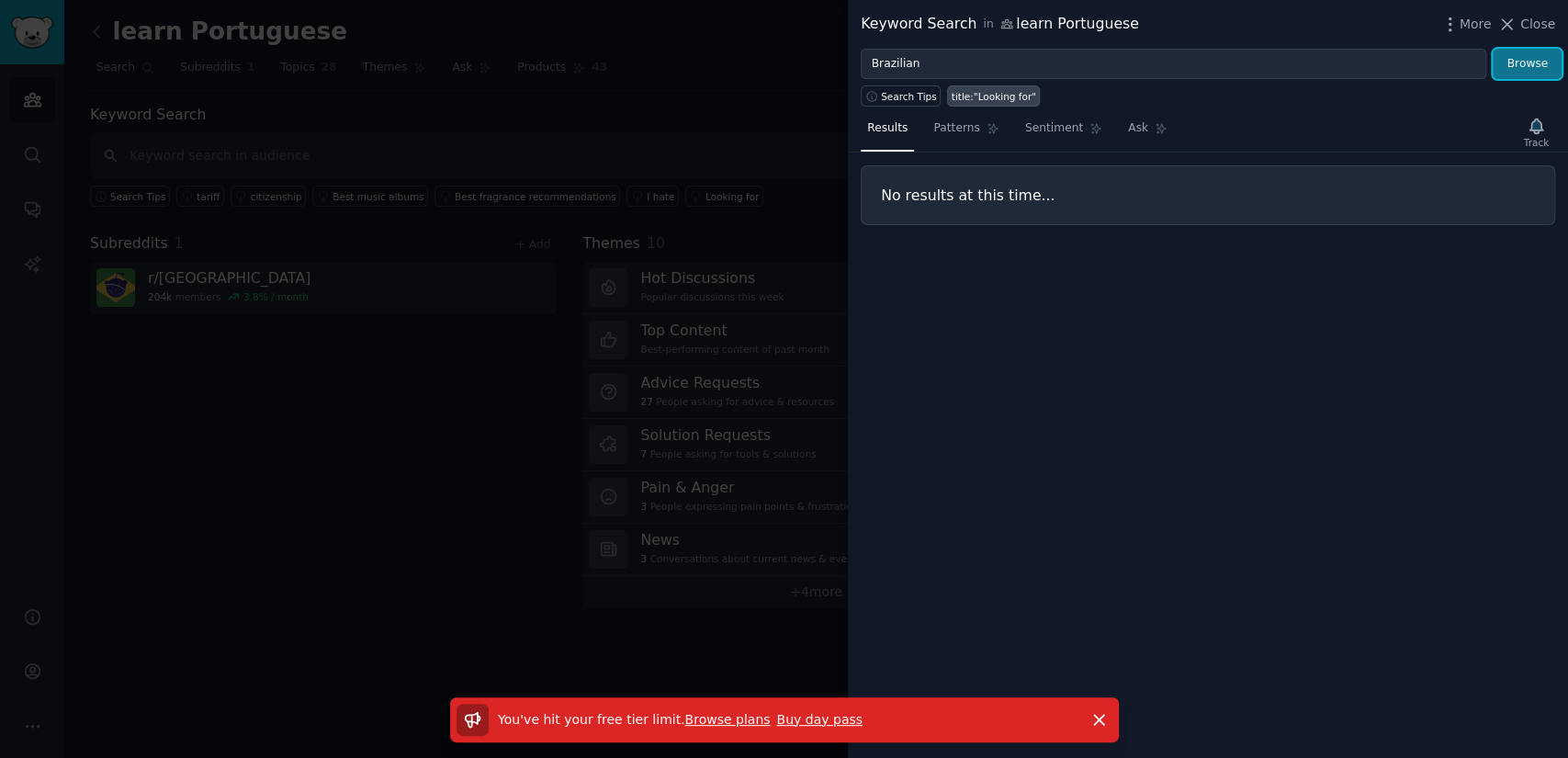
click at [1536, 69] on button "Browse" at bounding box center [1526, 65] width 69 height 31
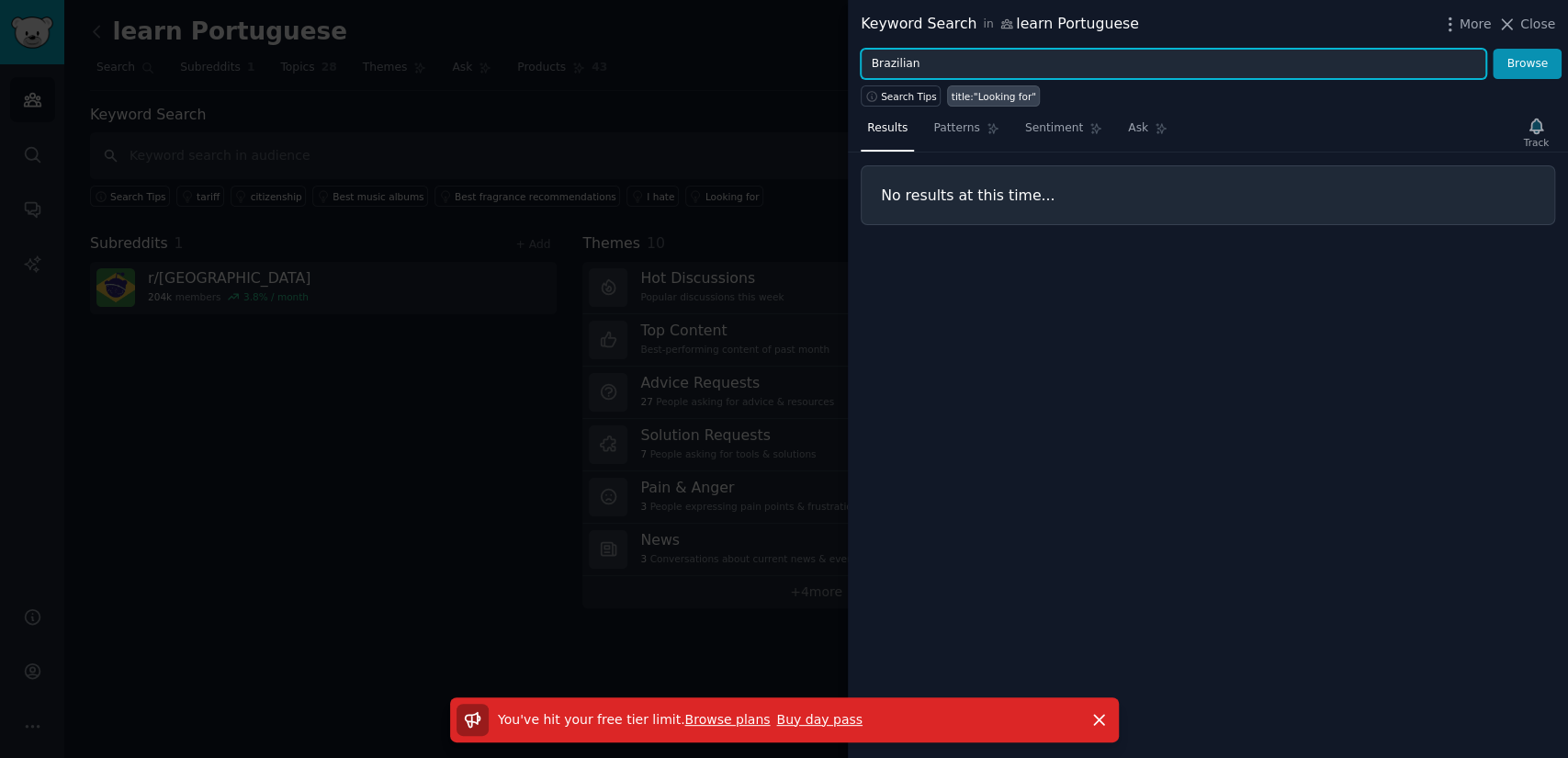
click at [1051, 60] on input "Brazilian" at bounding box center [1173, 65] width 626 height 31
type input "tutor"
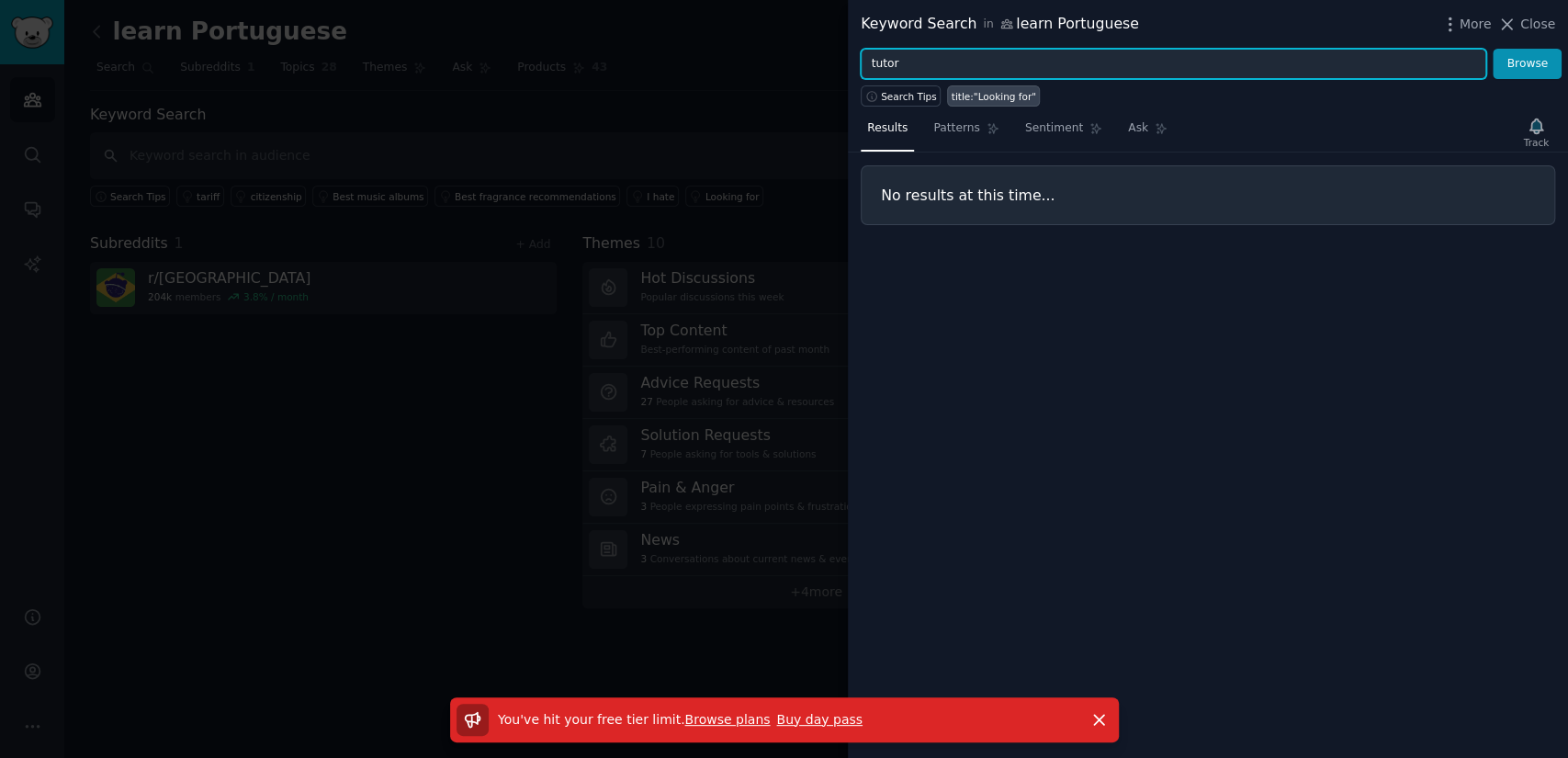
click at [1492, 49] on button "Browse" at bounding box center [1526, 65] width 69 height 31
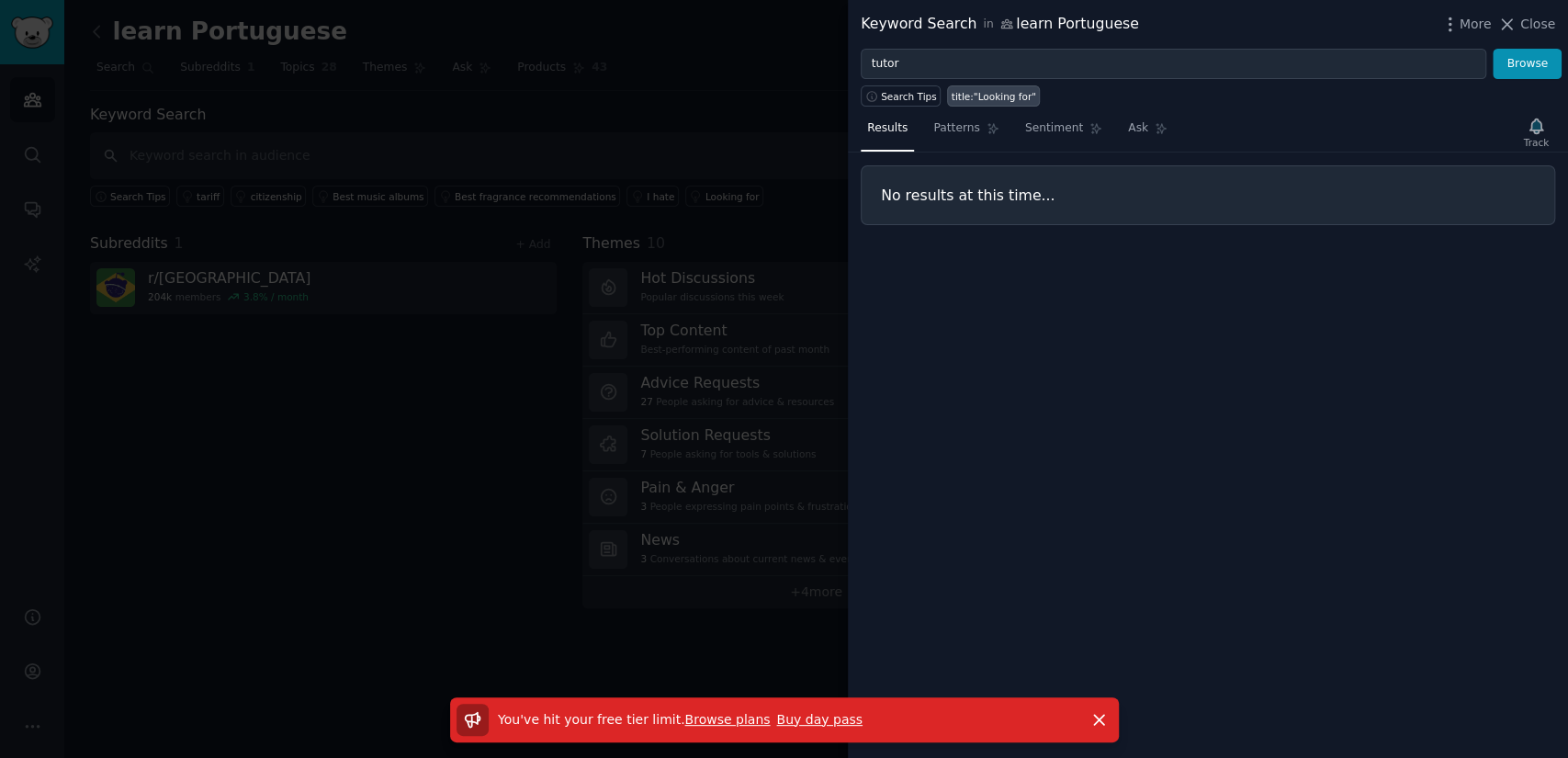
click at [973, 384] on div "Results Patterns Sentiment Ask Track No results at this time..." at bounding box center [1207, 432] width 720 height 652
click at [32, 23] on div at bounding box center [784, 379] width 1568 height 758
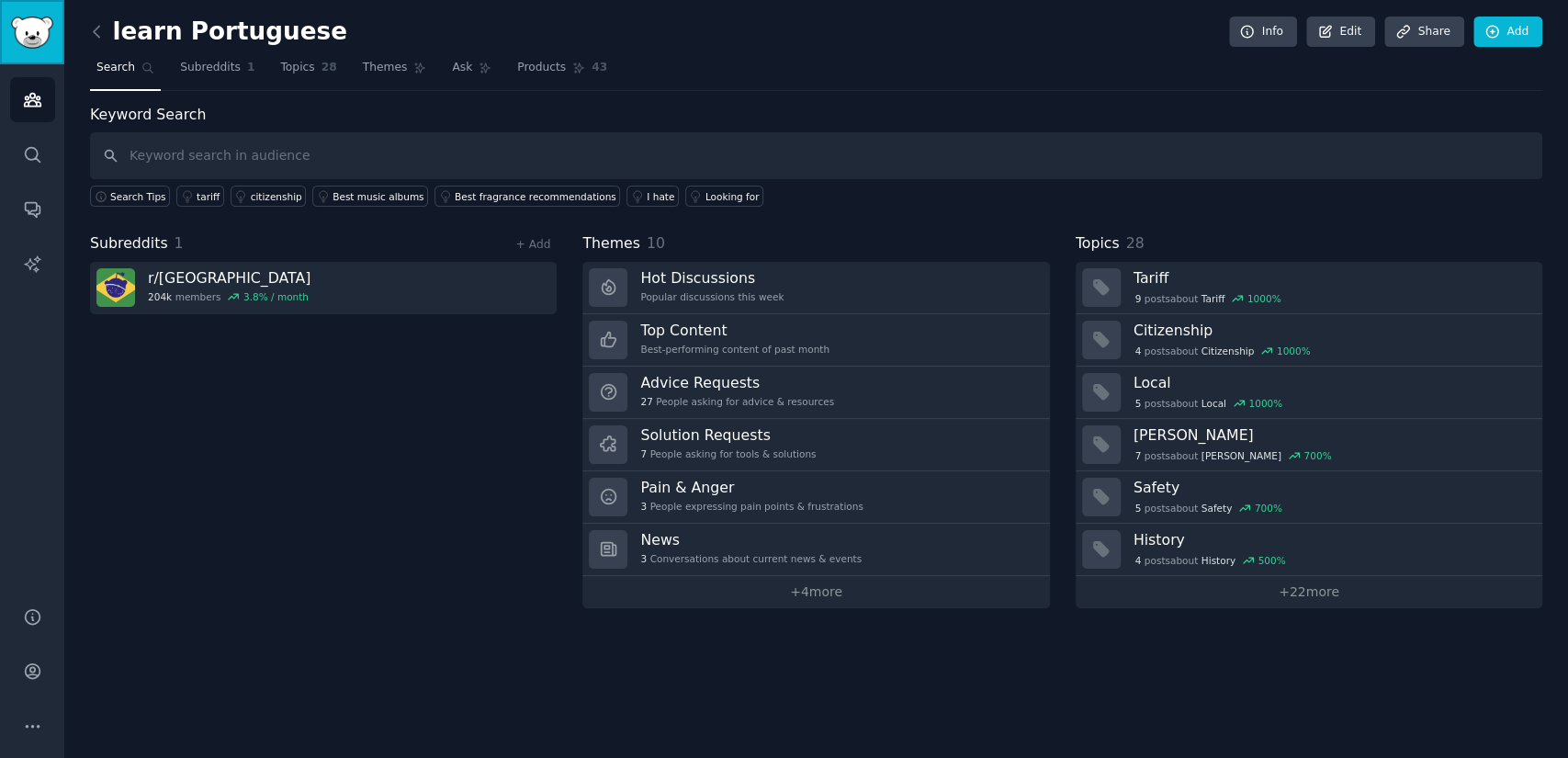
click at [32, 23] on img "Sidebar" at bounding box center [32, 32] width 43 height 32
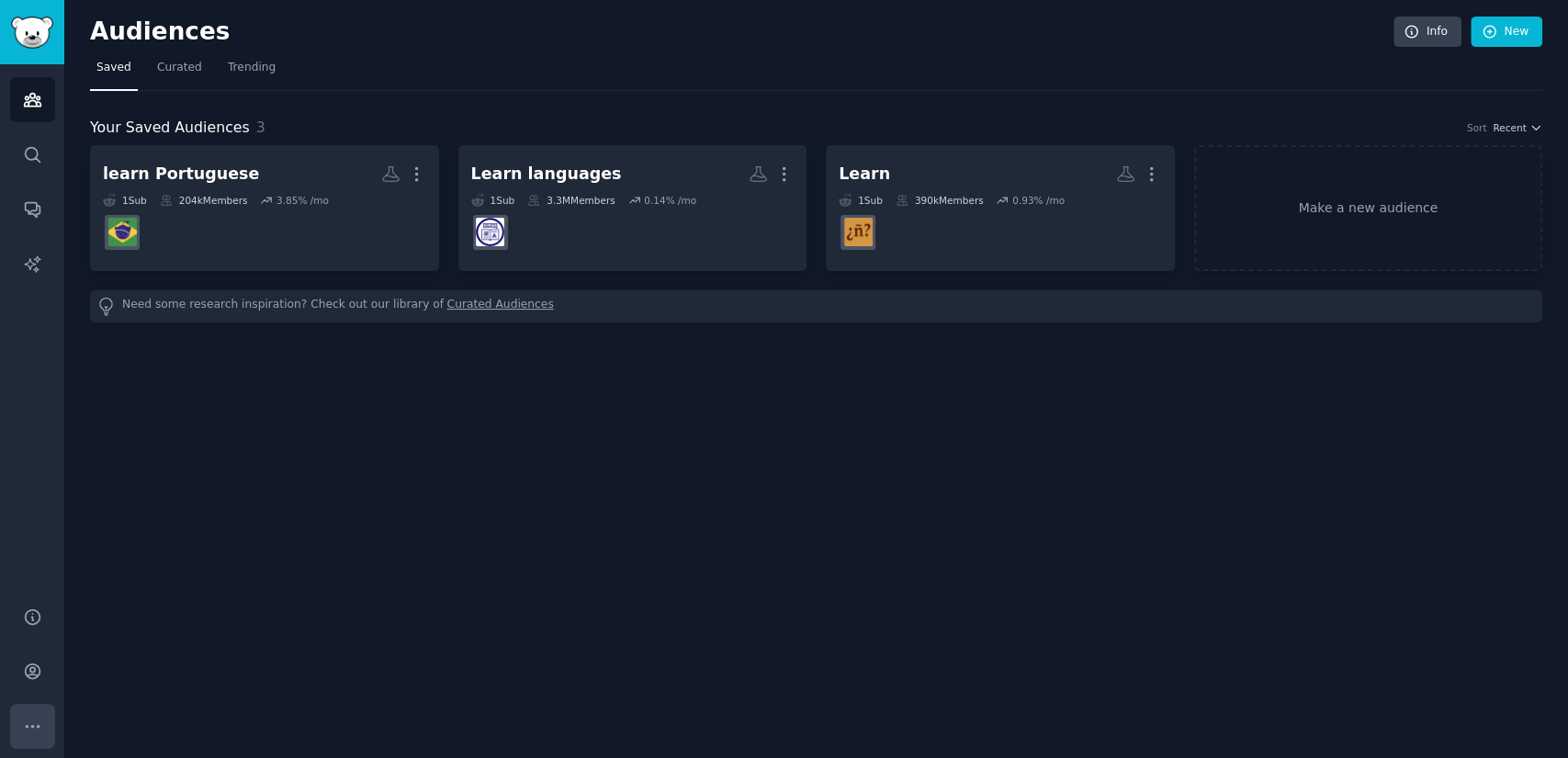
click at [28, 714] on button "More" at bounding box center [32, 726] width 45 height 45
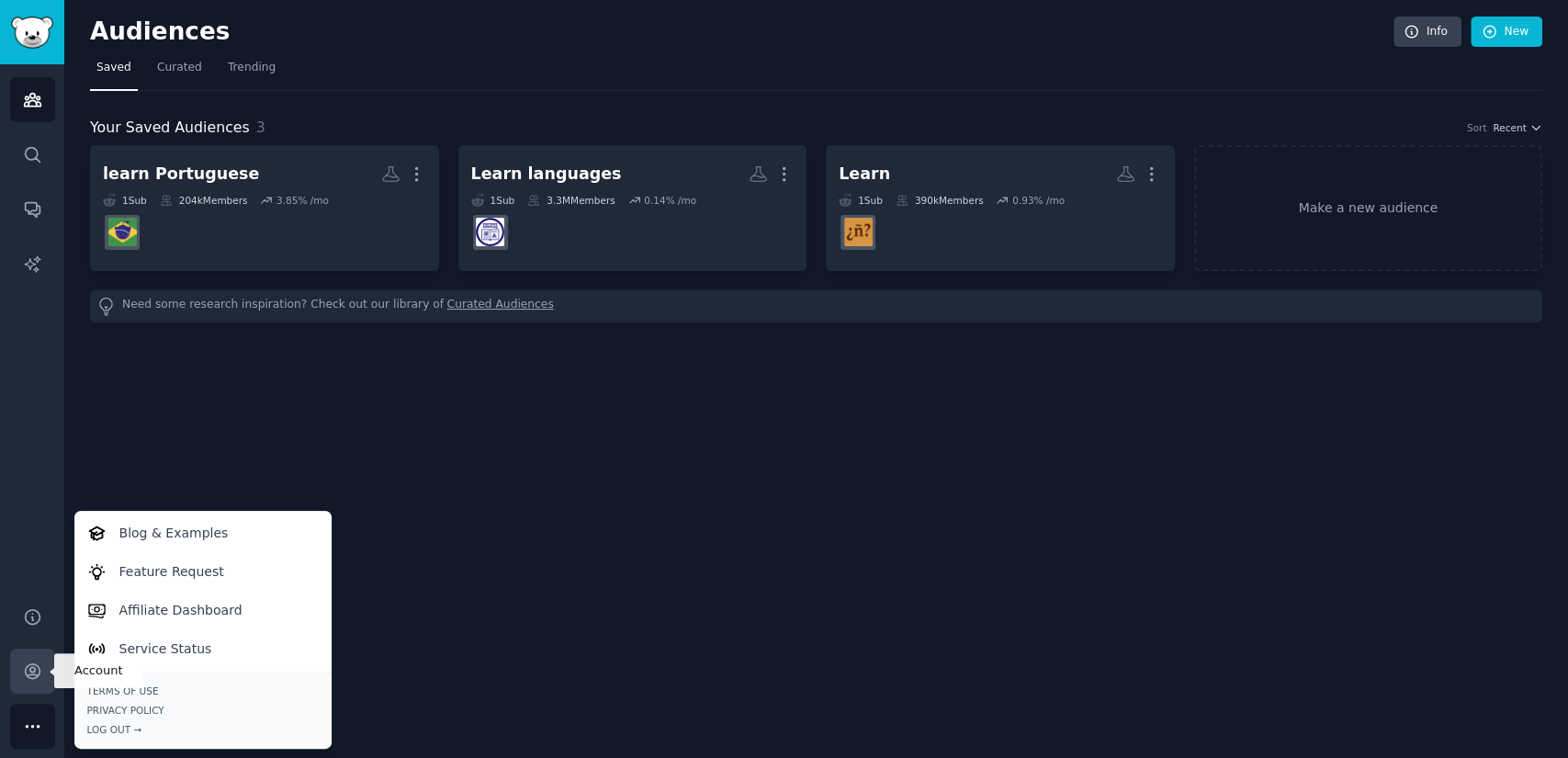
click at [24, 675] on icon "Sidebar" at bounding box center [32, 671] width 19 height 19
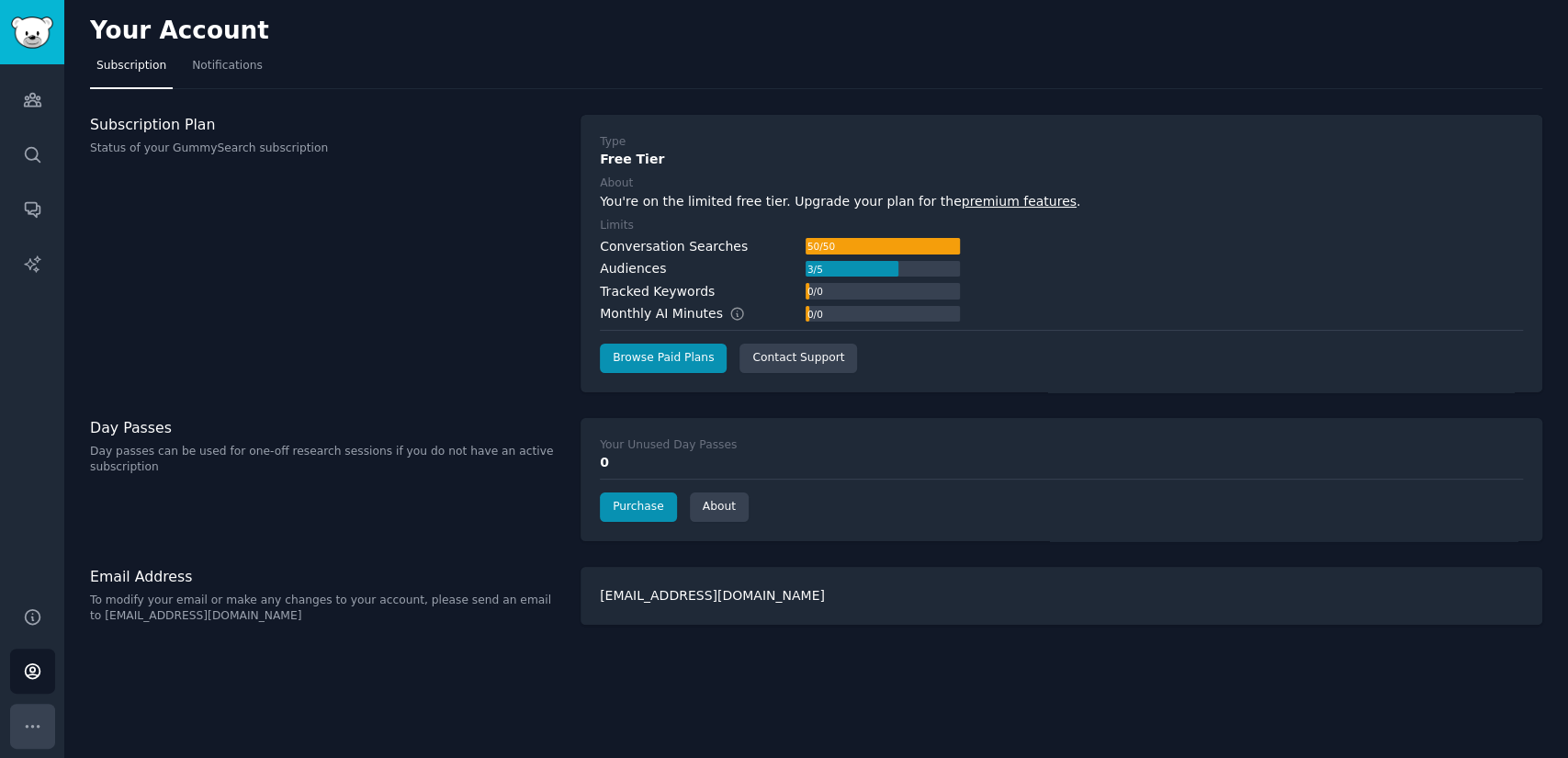
click at [35, 716] on icon "Sidebar" at bounding box center [32, 726] width 19 height 19
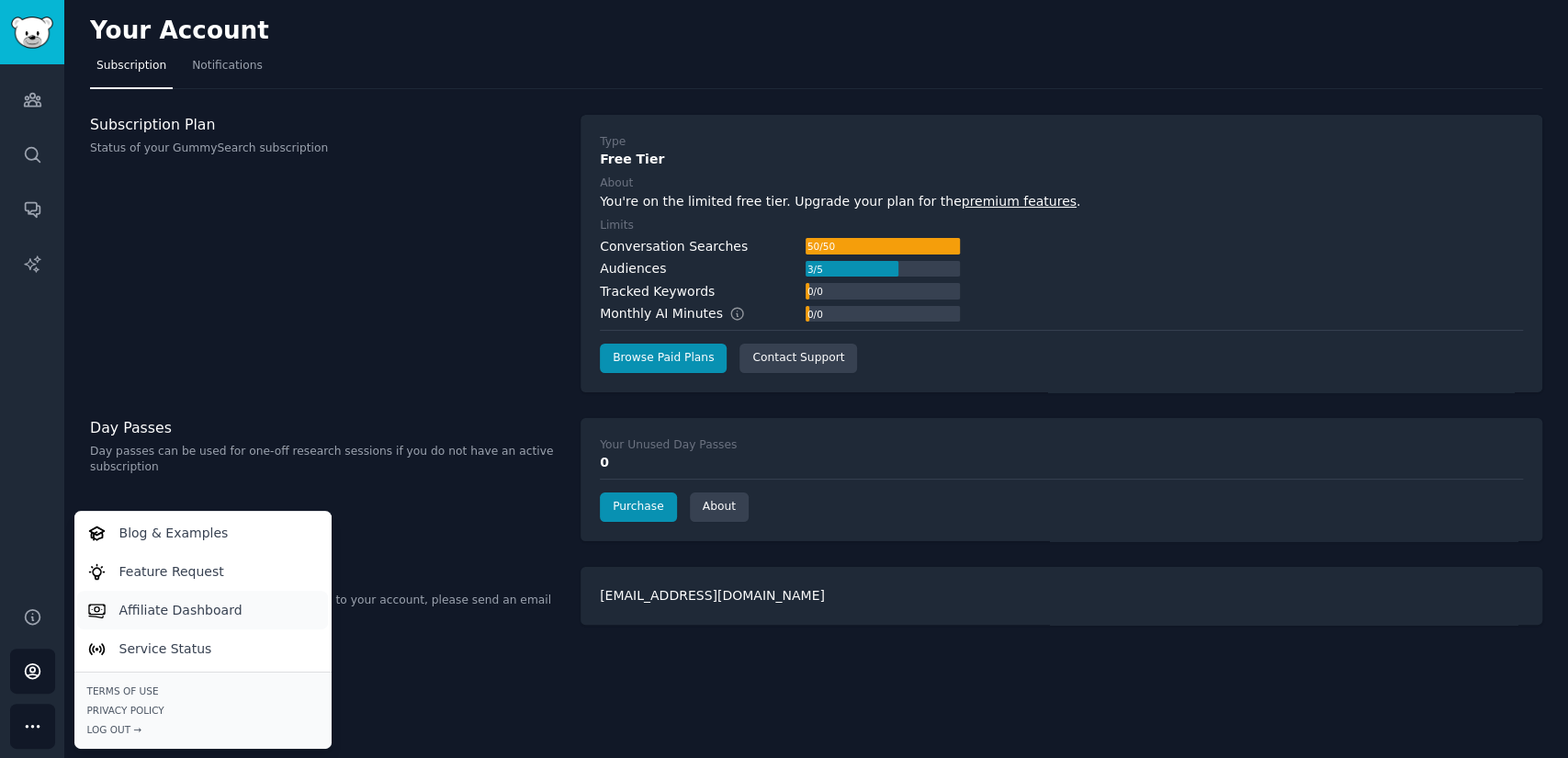
click at [134, 605] on p "Affiliate Dashboard" at bounding box center [180, 610] width 123 height 19
click at [30, 739] on button "More" at bounding box center [32, 726] width 45 height 45
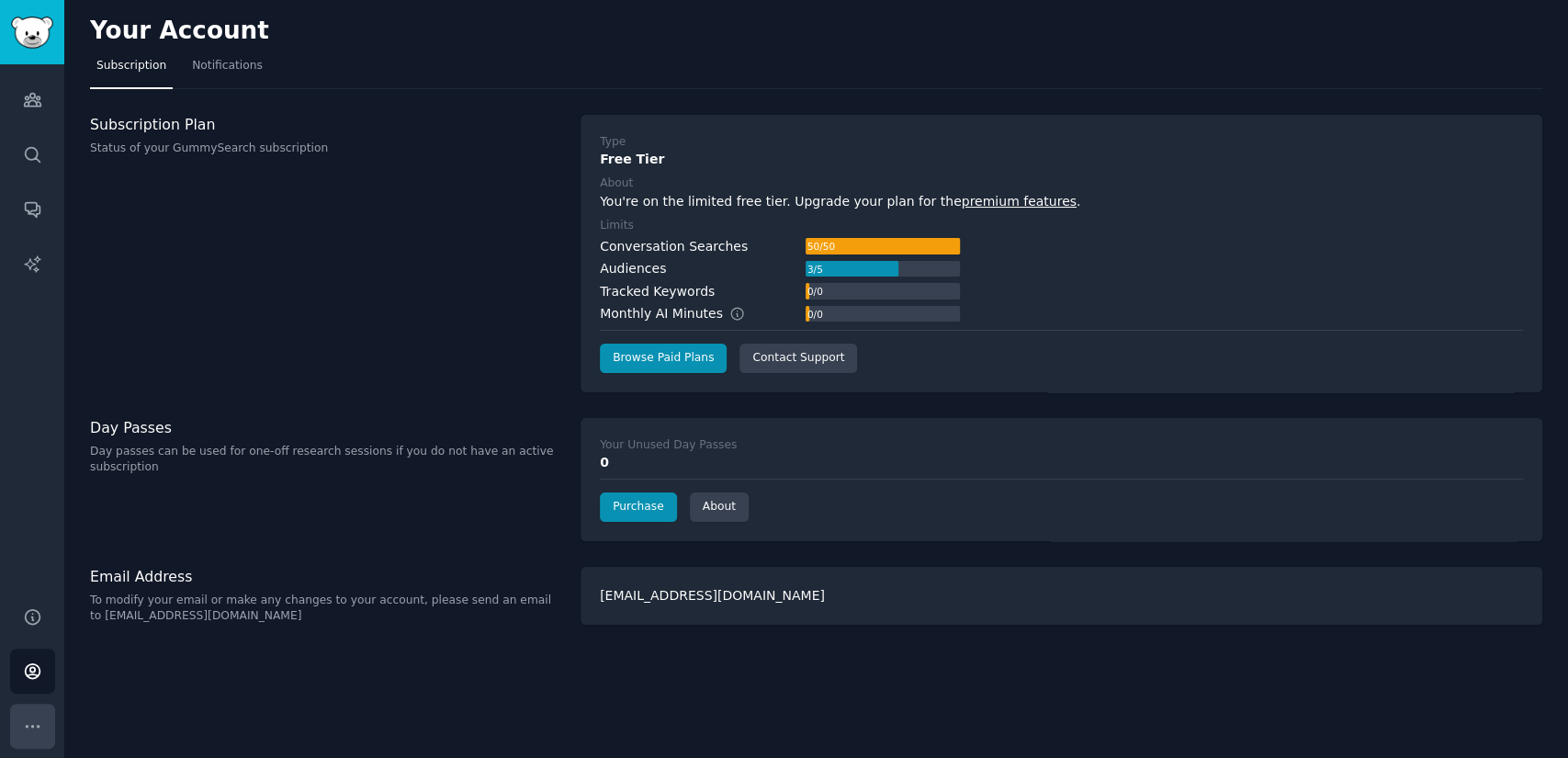
click at [30, 739] on button "More" at bounding box center [32, 726] width 45 height 45
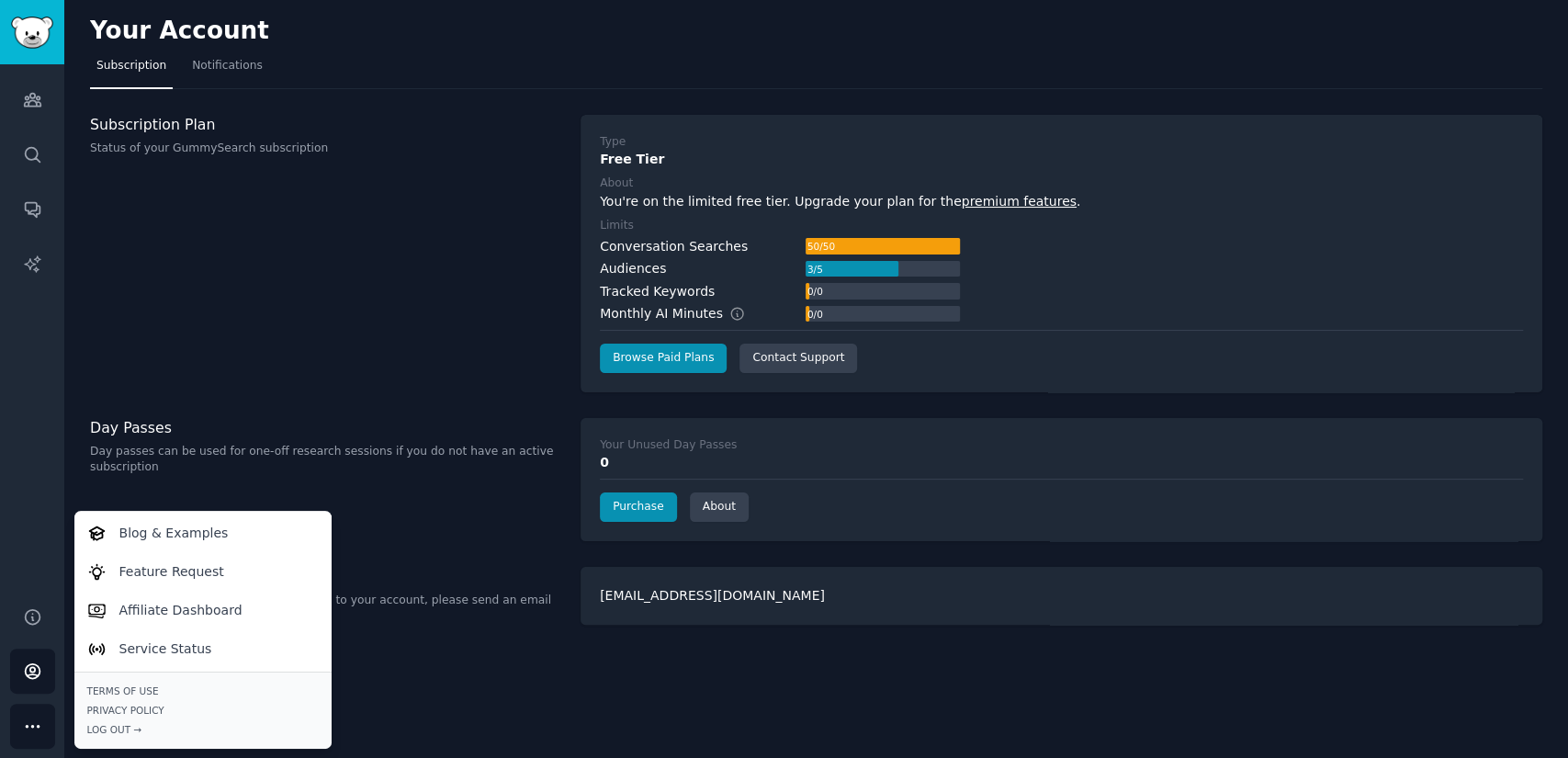
click at [27, 581] on div "Audiences Search Conversations AI Reports" at bounding box center [32, 324] width 65 height 520
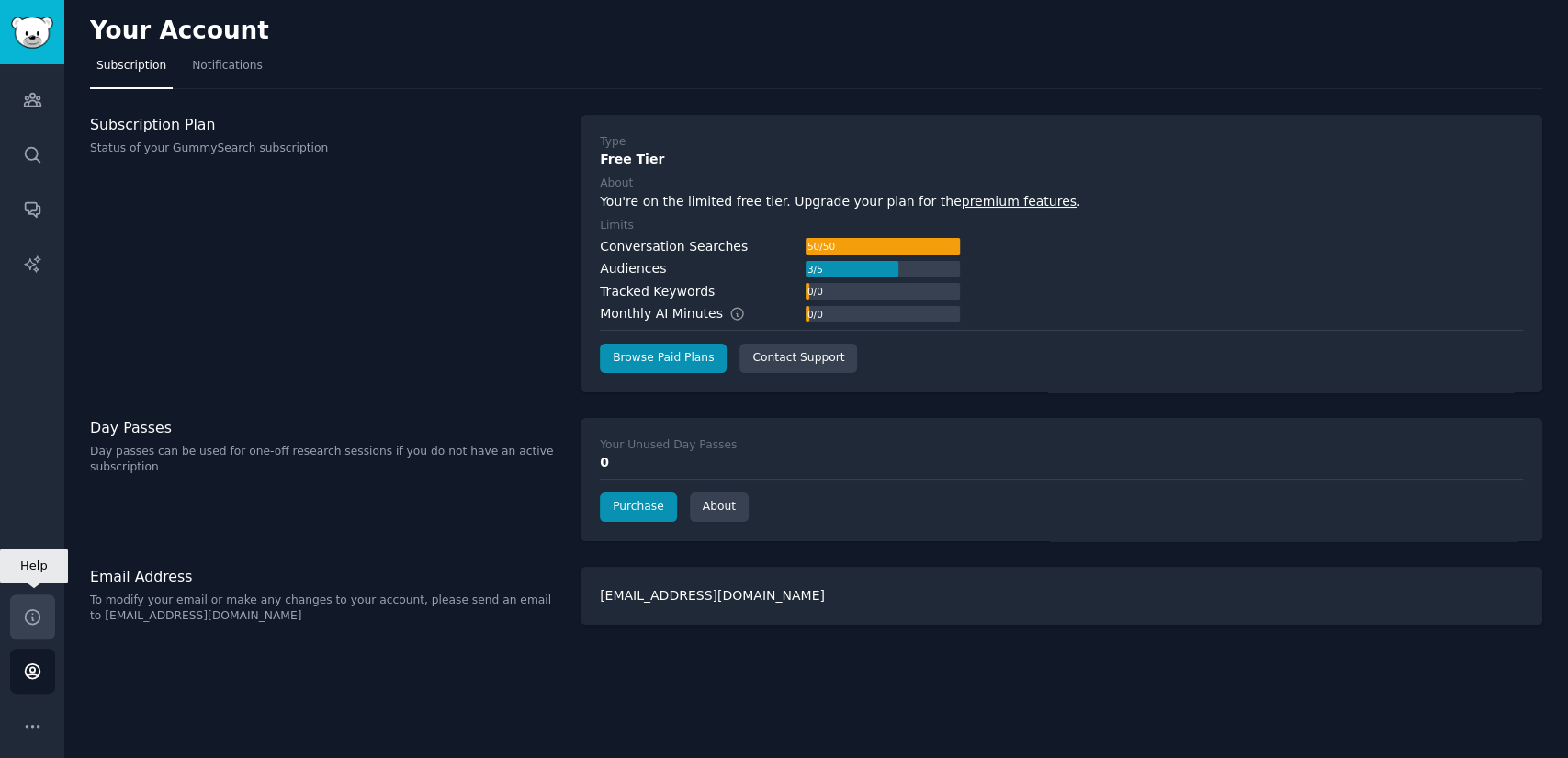
click at [28, 604] on link "Help" at bounding box center [32, 617] width 45 height 45
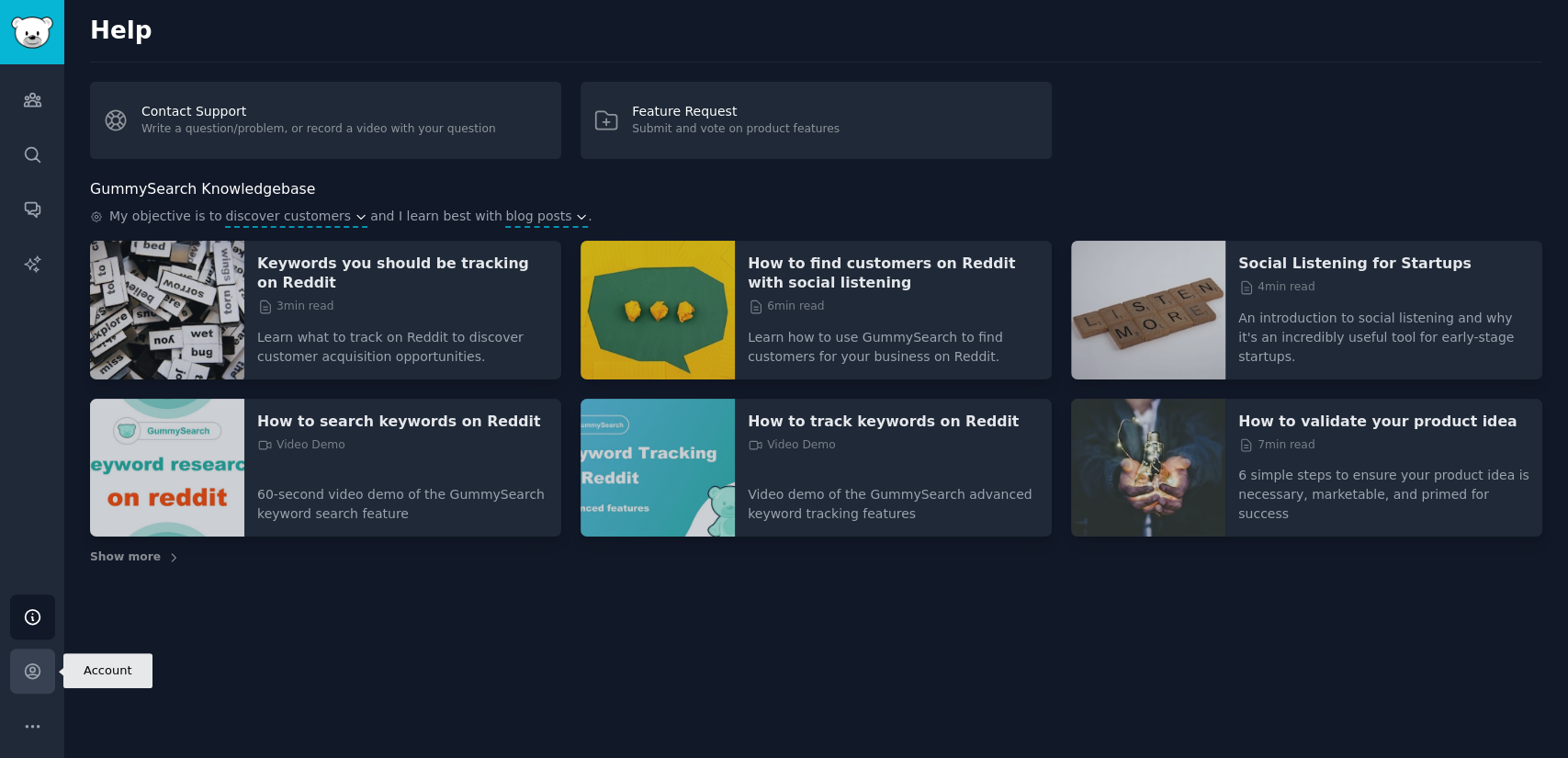
click at [30, 678] on icon "Sidebar" at bounding box center [32, 672] width 15 height 15
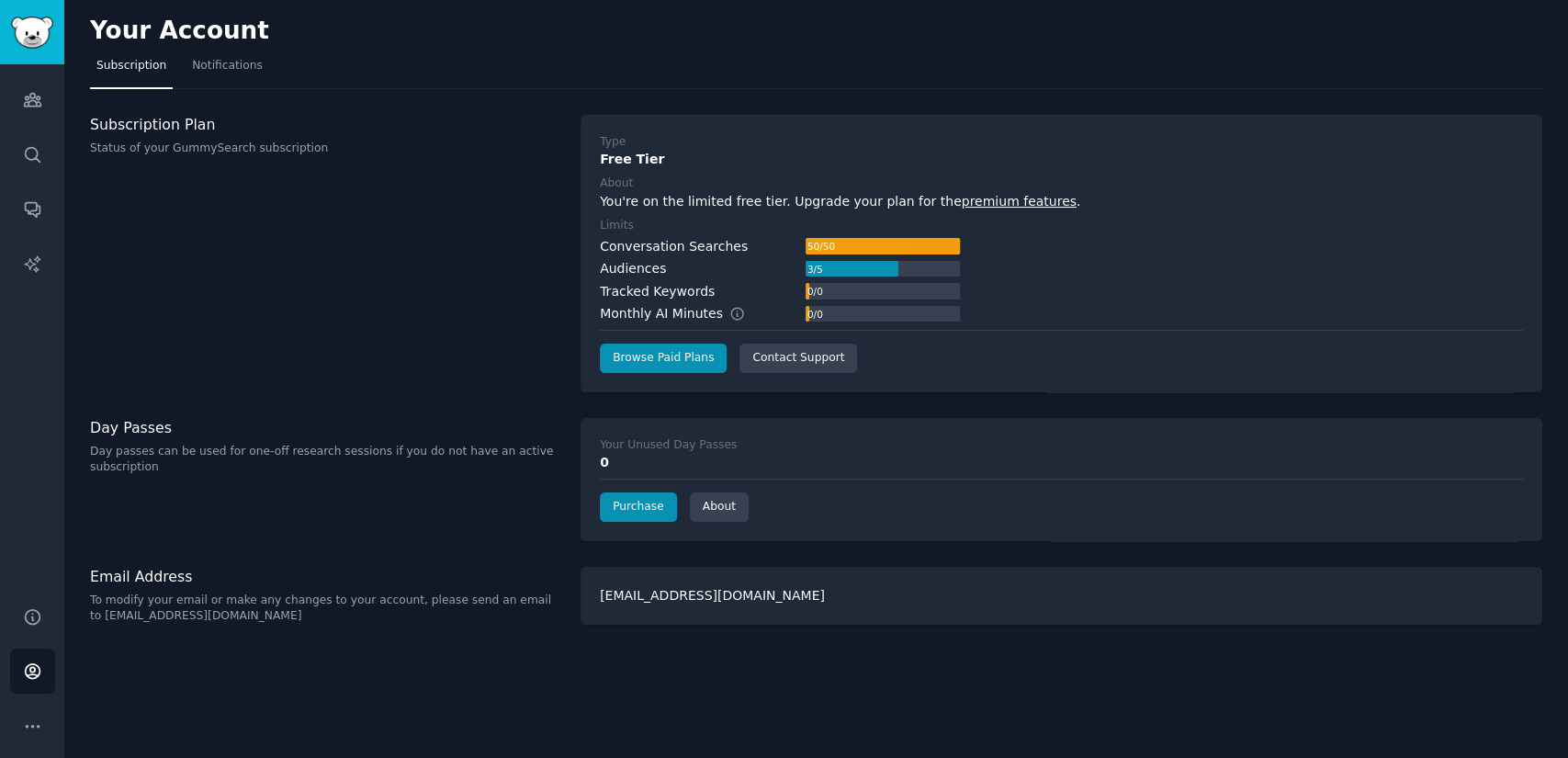
click at [120, 626] on div "Your Account Subscription Notifications Subscription Plan Status of your GummyS…" at bounding box center [816, 379] width 1503 height 758
click at [97, 415] on div "Your Account Subscription Notifications Subscription Plan Status of your GummyS…" at bounding box center [816, 379] width 1503 height 758
click at [34, 107] on icon "Sidebar" at bounding box center [32, 99] width 19 height 19
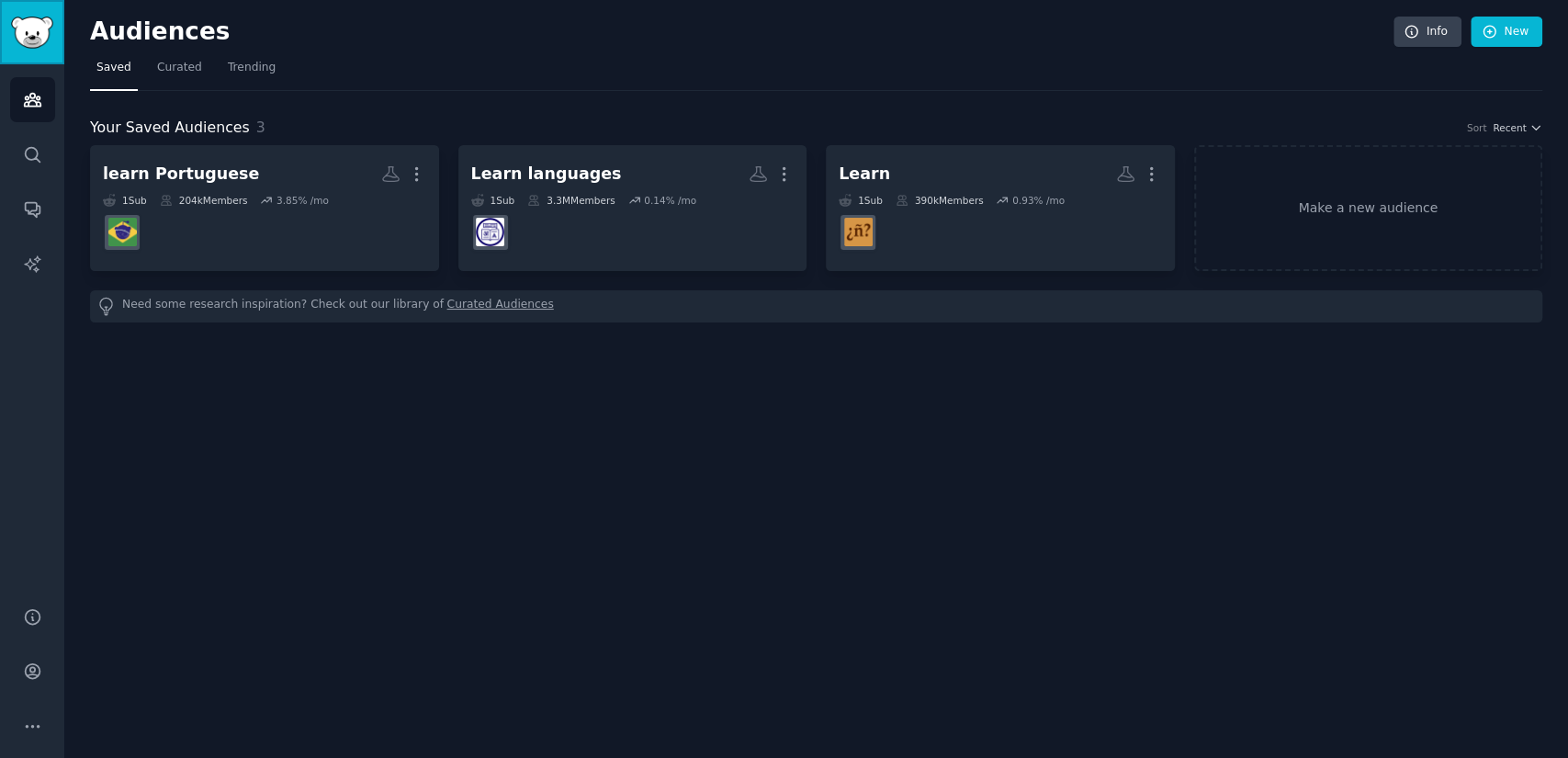
click at [30, 43] on img "Sidebar" at bounding box center [32, 32] width 43 height 32
click at [27, 21] on img "Sidebar" at bounding box center [32, 32] width 43 height 32
click at [1434, 32] on link "Info" at bounding box center [1428, 32] width 68 height 31
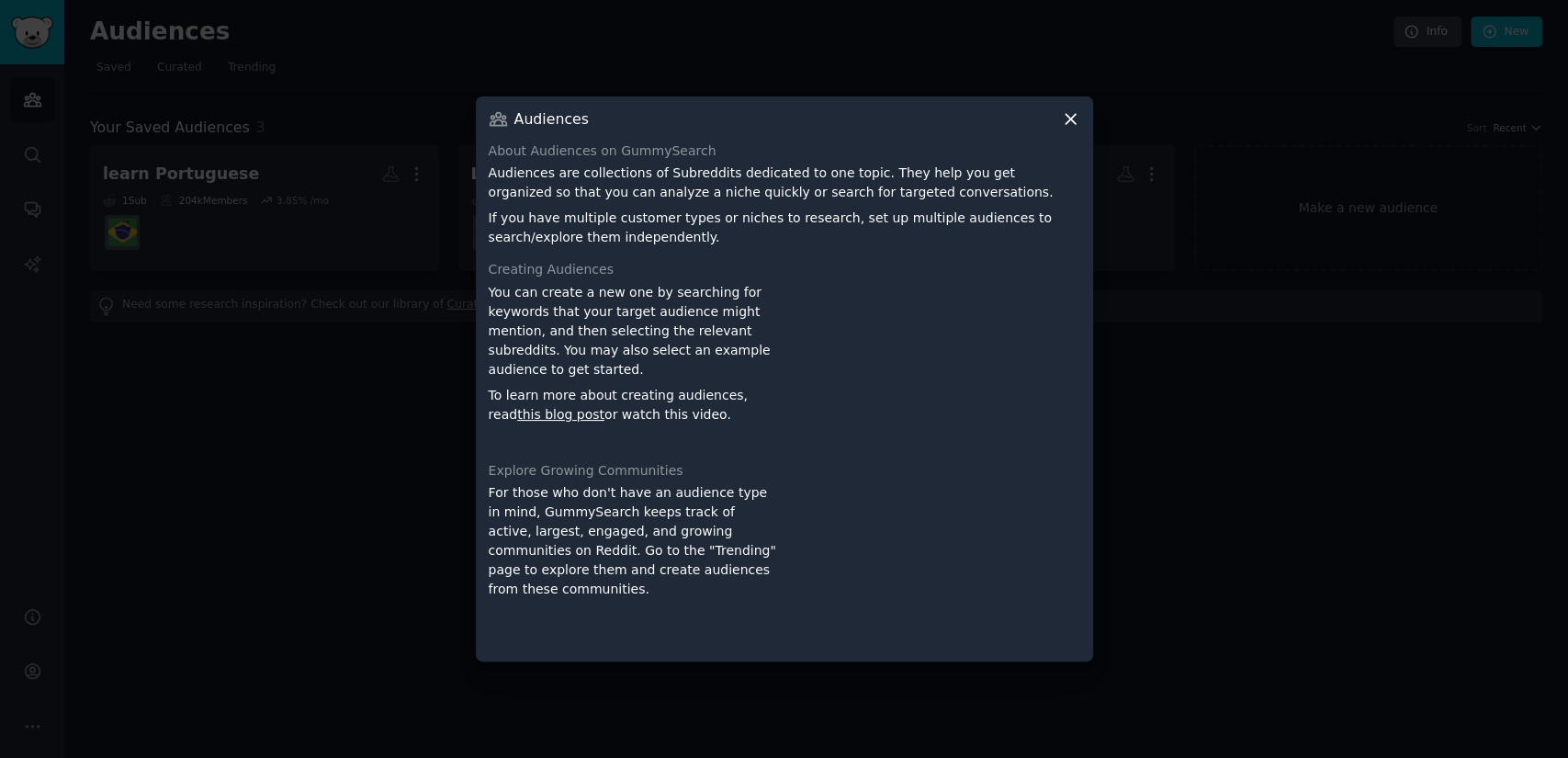
click at [1052, 119] on div "Audiences" at bounding box center [784, 118] width 591 height 19
click at [1080, 111] on div "Audiences About Audiences on GummySearch Audiences are collections of Subreddit…" at bounding box center [784, 379] width 617 height 566
click at [1064, 109] on icon at bounding box center [1070, 118] width 19 height 19
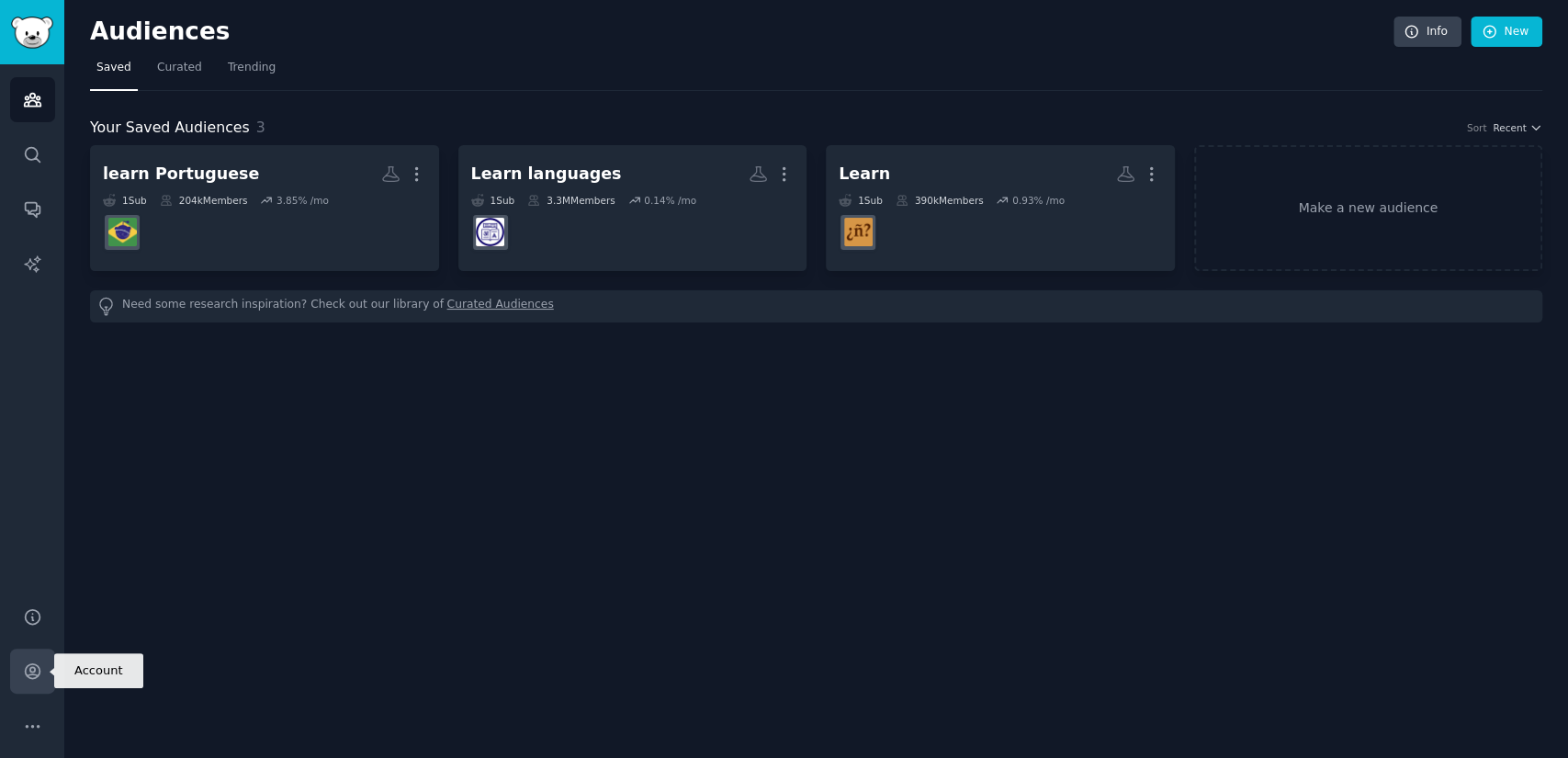
click at [30, 666] on icon "Sidebar" at bounding box center [32, 671] width 19 height 19
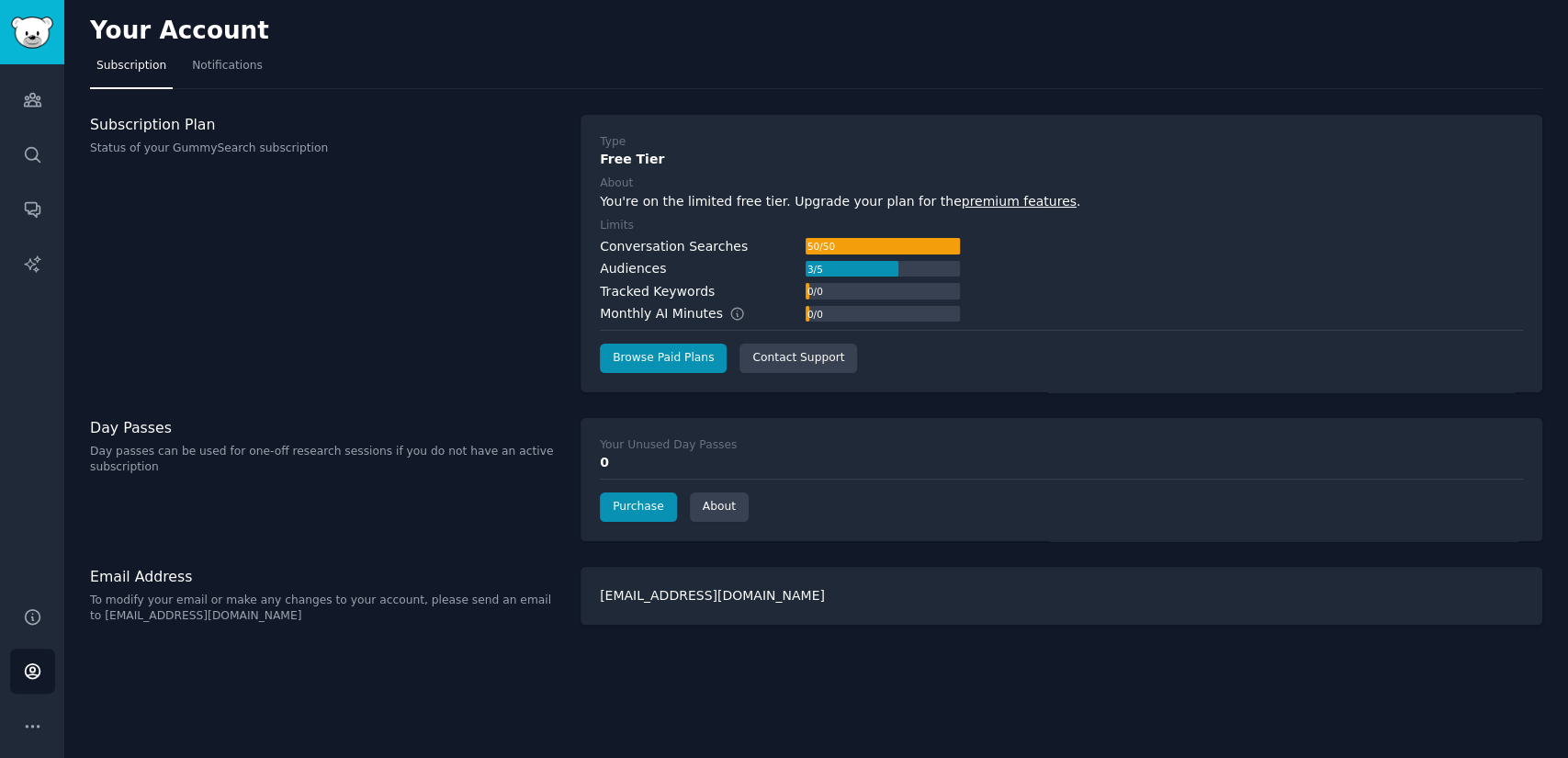
click at [1494, 595] on div "selldigits@gmail.com" at bounding box center [1061, 595] width 962 height 58
click at [656, 574] on div "selldigits@gmail.com" at bounding box center [1061, 595] width 962 height 58
click at [604, 616] on div "selldigits@gmail.com" at bounding box center [1061, 595] width 962 height 58
click at [15, 726] on button "More" at bounding box center [32, 726] width 45 height 45
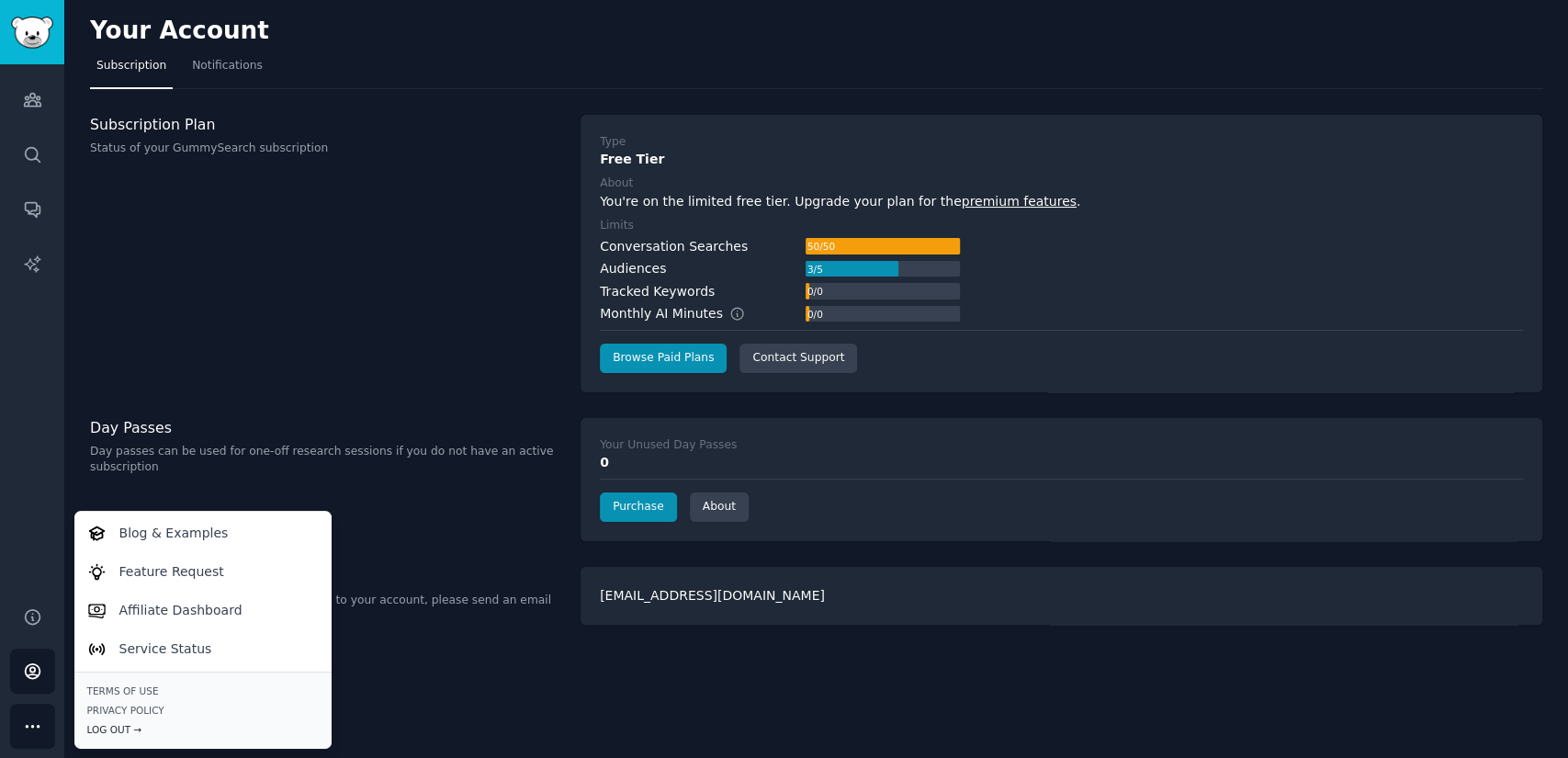
click at [99, 726] on div "Log Out →" at bounding box center [202, 729] width 231 height 13
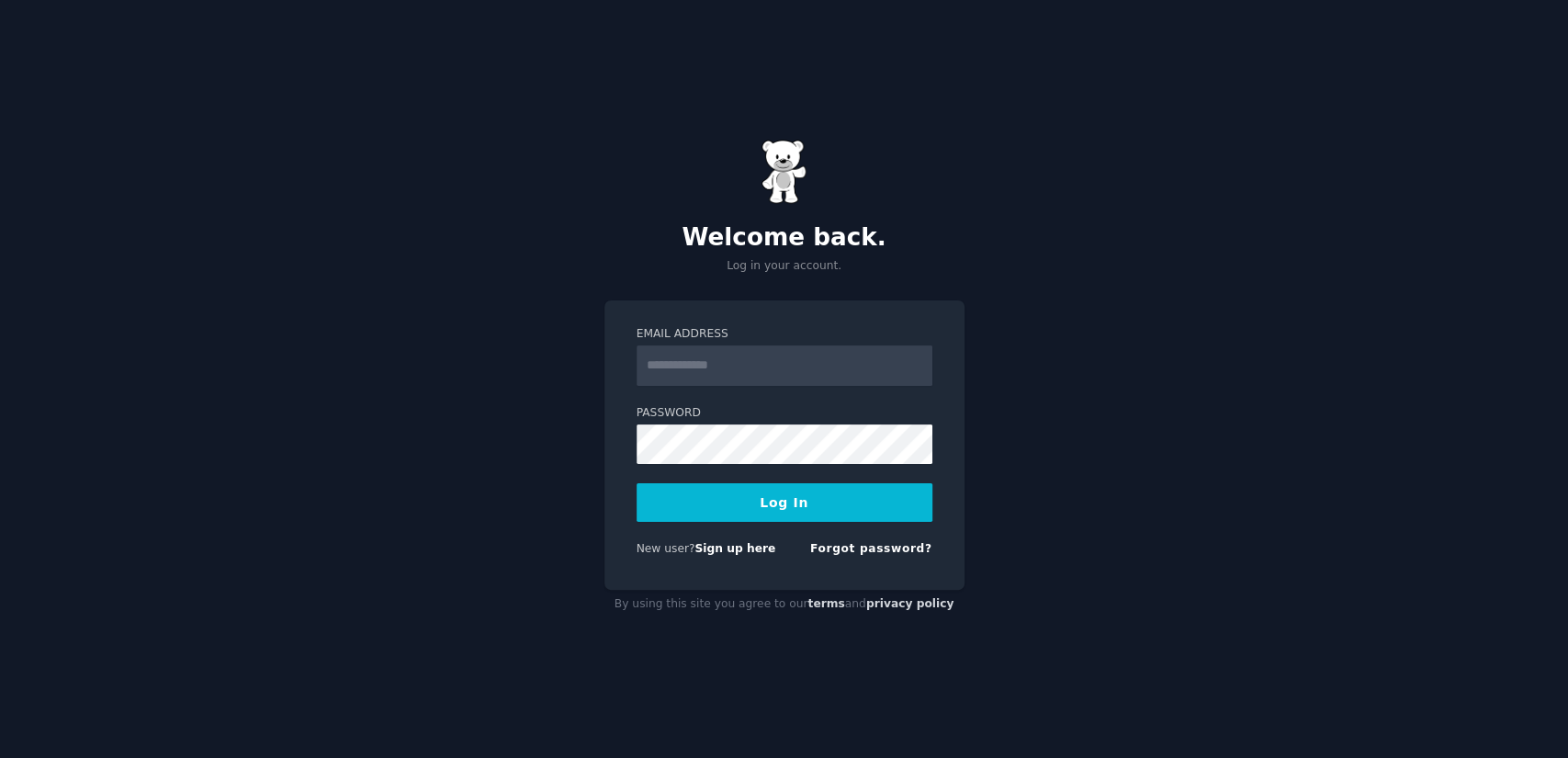
click at [789, 361] on input "Email Address" at bounding box center [784, 366] width 296 height 41
type input "**********"
click at [669, 513] on button "Log In" at bounding box center [784, 503] width 296 height 39
